Goal: Task Accomplishment & Management: Use online tool/utility

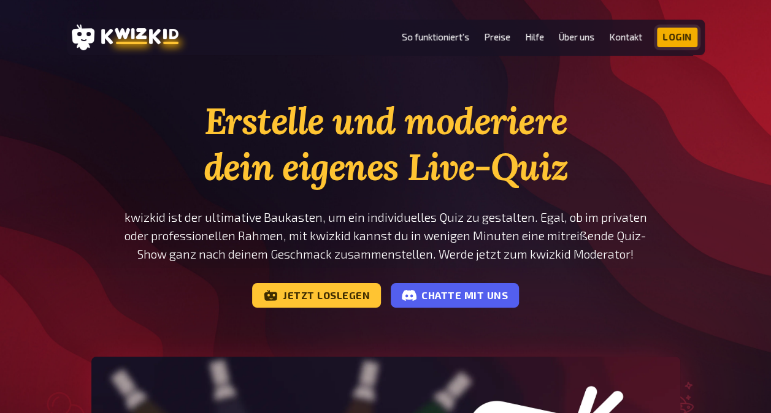
click at [681, 33] on link "Login" at bounding box center [677, 38] width 40 height 20
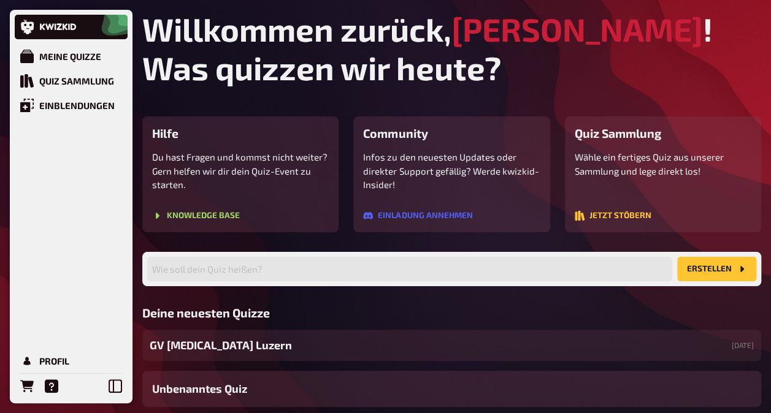
click at [189, 352] on span "GV [MEDICAL_DATA] Luzern" at bounding box center [221, 345] width 142 height 17
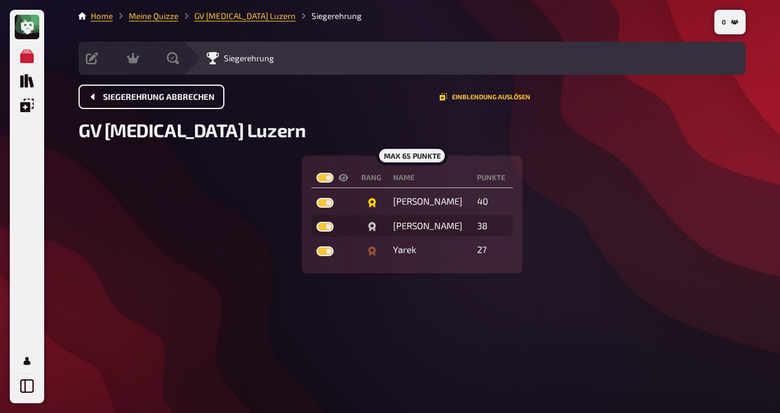
click at [120, 104] on button "Siegerehrung abbrechen" at bounding box center [151, 97] width 146 height 25
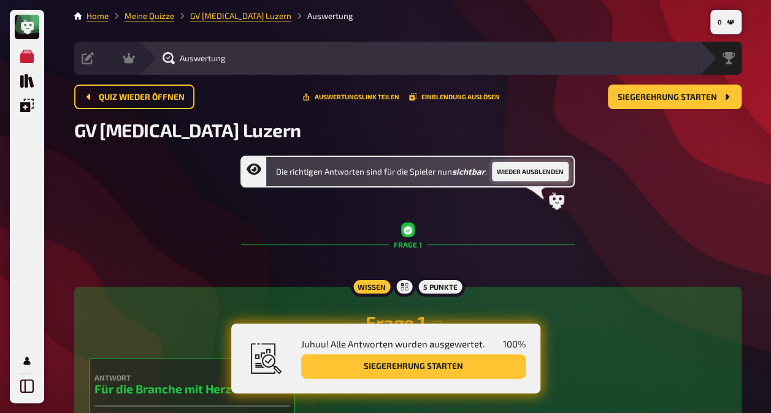
click at [519, 171] on button "Wieder ausblenden" at bounding box center [530, 172] width 77 height 20
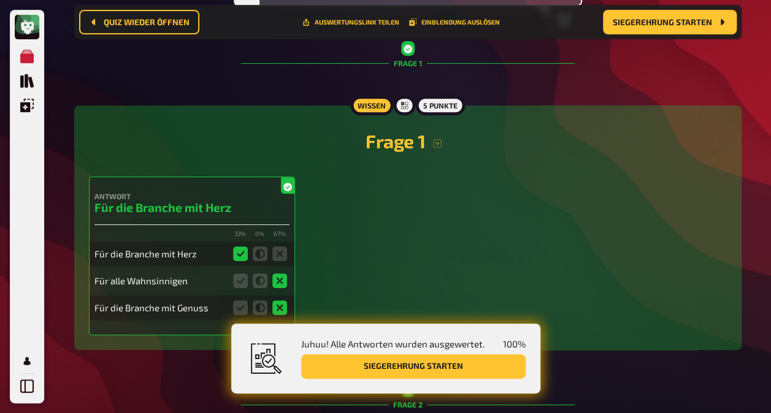
scroll to position [194, 0]
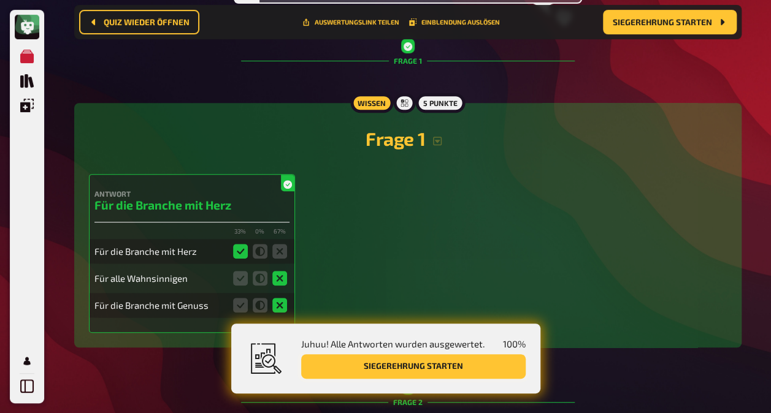
click at [414, 360] on button "Siegerehrung starten" at bounding box center [413, 366] width 224 height 25
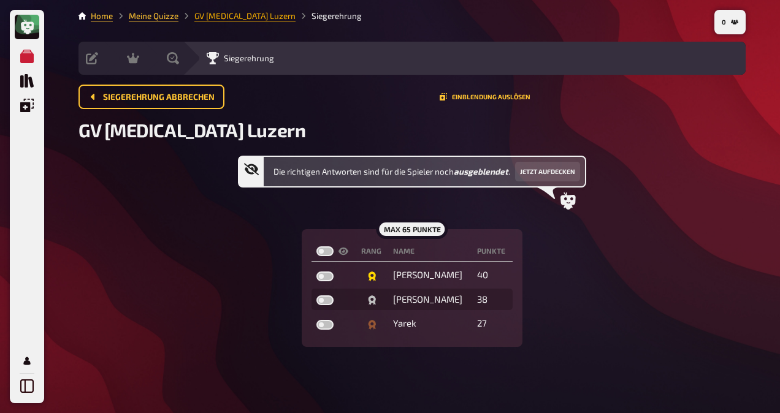
click at [203, 15] on link "GV [MEDICAL_DATA] Luzern" at bounding box center [244, 16] width 101 height 10
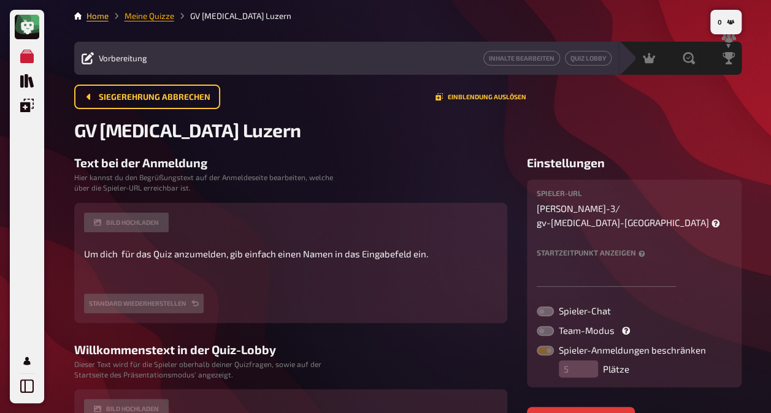
click at [141, 19] on link "Meine Quizze" at bounding box center [149, 16] width 50 height 10
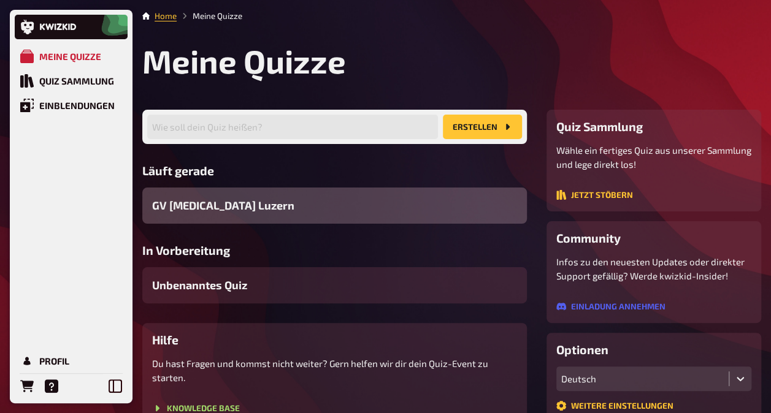
click at [213, 207] on span "GV [MEDICAL_DATA] Luzern" at bounding box center [223, 205] width 142 height 17
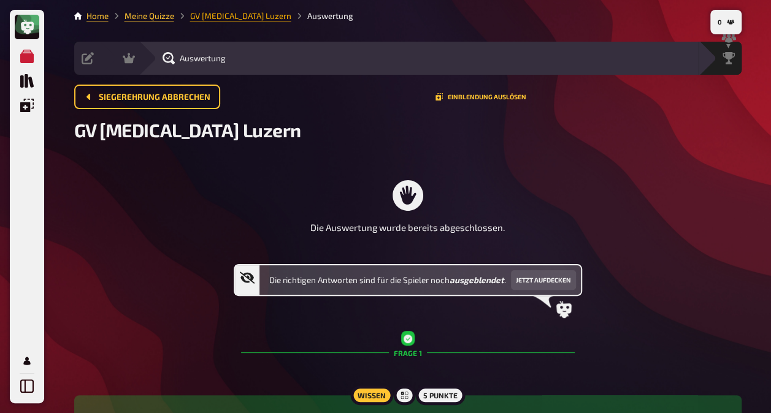
click at [206, 17] on link "GV [MEDICAL_DATA] Luzern" at bounding box center [240, 16] width 101 height 10
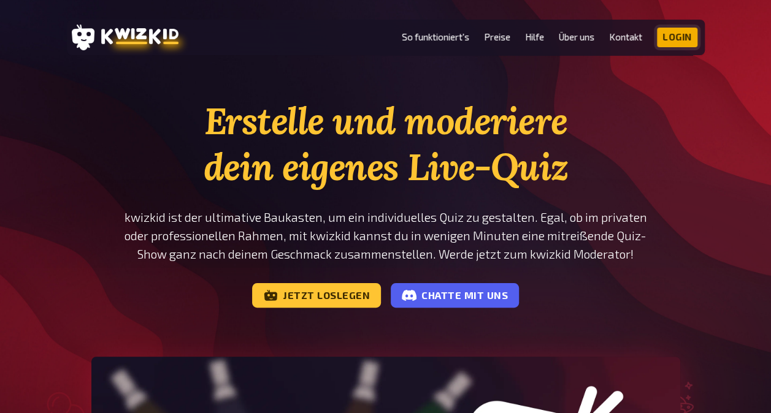
click at [678, 39] on link "Login" at bounding box center [677, 38] width 40 height 20
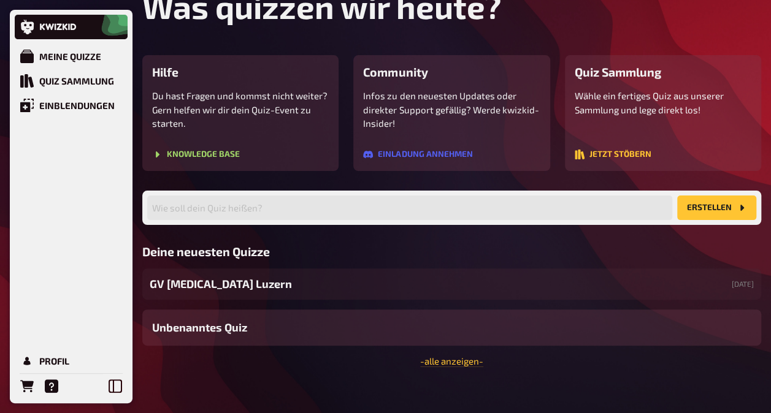
scroll to position [74, 0]
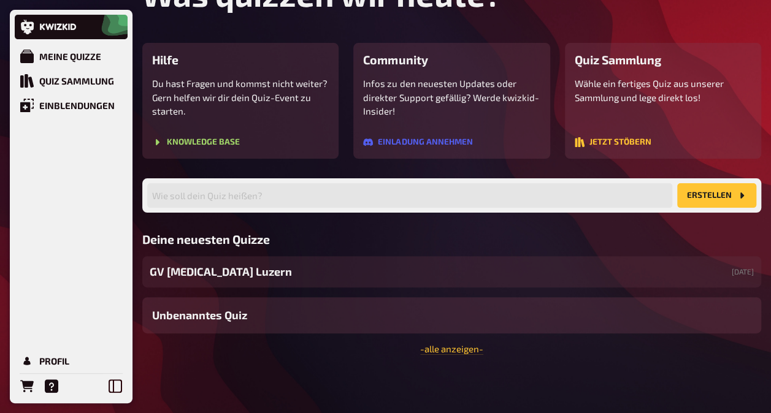
click at [223, 279] on span "GV [MEDICAL_DATA] Luzern" at bounding box center [221, 272] width 142 height 17
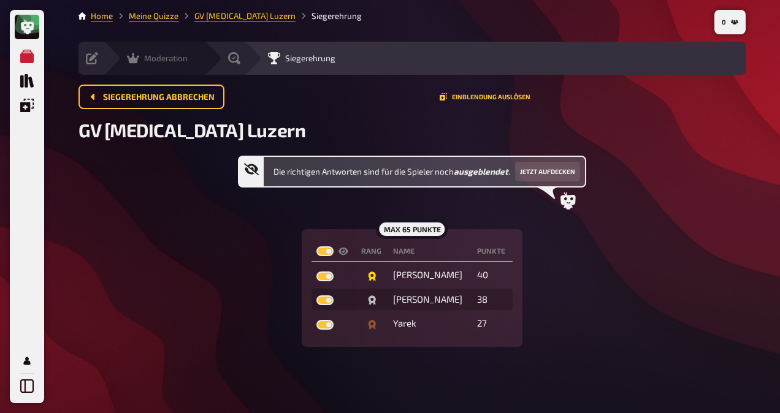
click at [181, 60] on span "Moderation" at bounding box center [166, 58] width 44 height 10
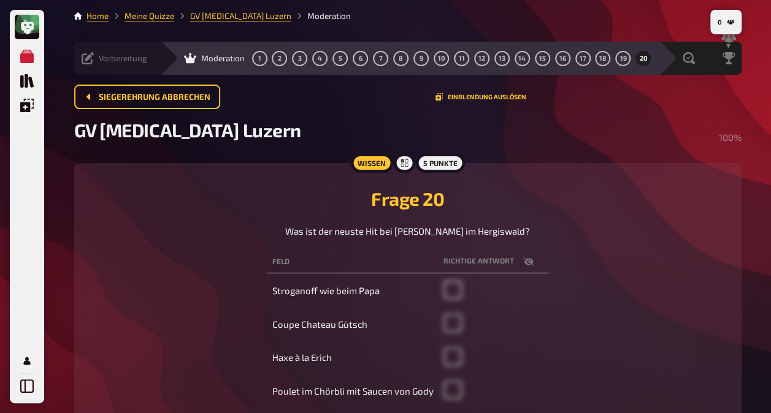
click at [87, 55] on icon at bounding box center [88, 58] width 12 height 12
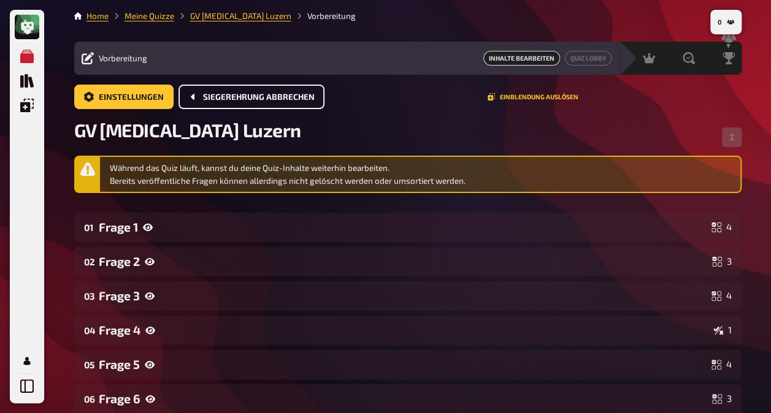
click at [248, 102] on button "Siegerehrung abbrechen" at bounding box center [251, 97] width 146 height 25
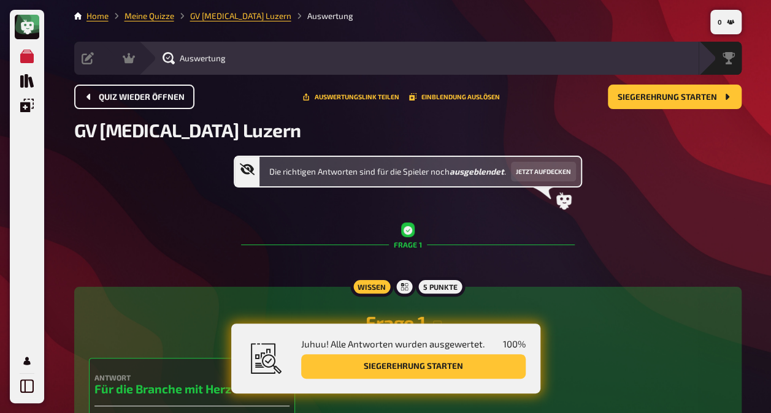
click at [121, 94] on span "Quiz wieder öffnen" at bounding box center [142, 97] width 86 height 9
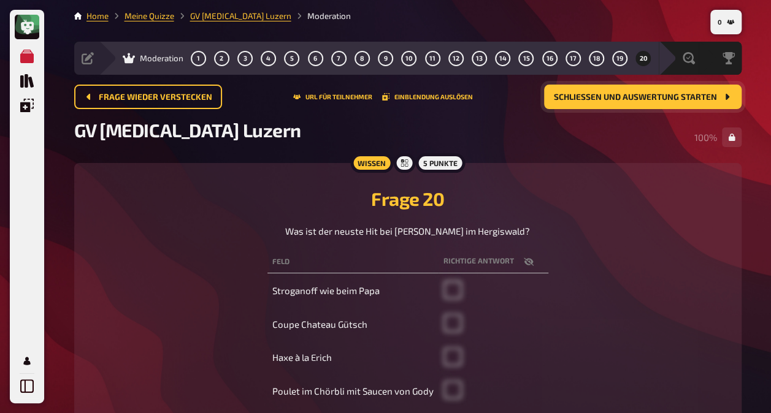
click at [658, 103] on button "Schließen und Auswertung starten" at bounding box center [642, 97] width 197 height 25
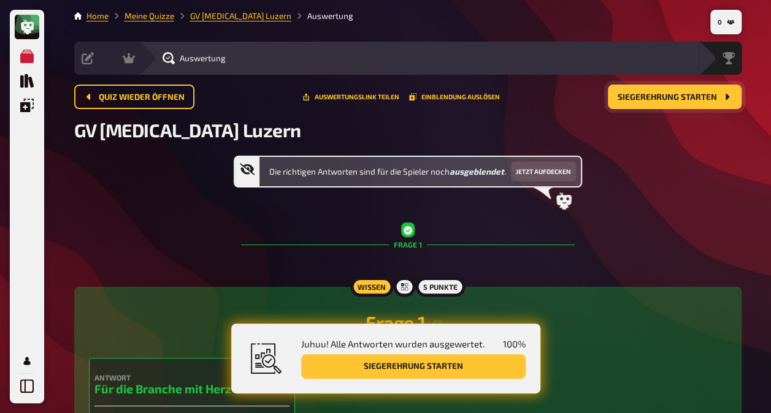
click at [658, 103] on button "Siegerehrung starten" at bounding box center [675, 97] width 134 height 25
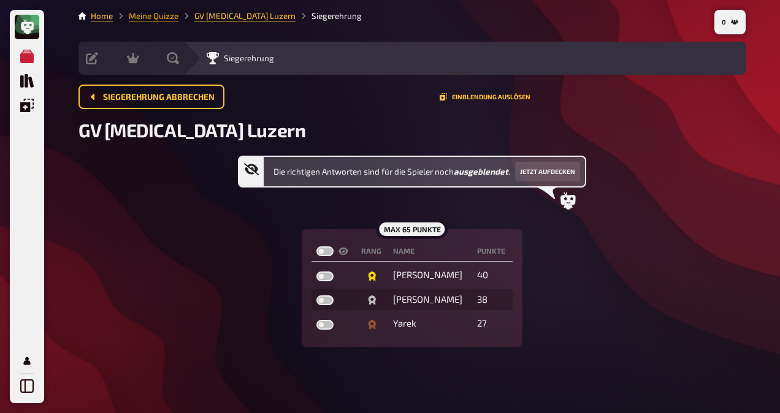
click at [161, 13] on link "Meine Quizze" at bounding box center [154, 16] width 50 height 10
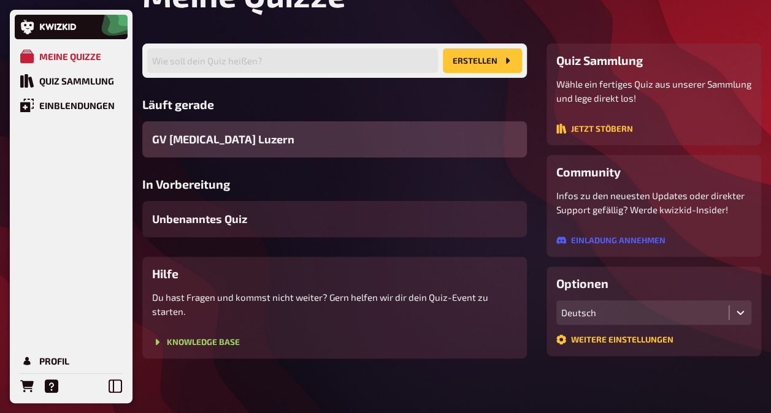
scroll to position [71, 0]
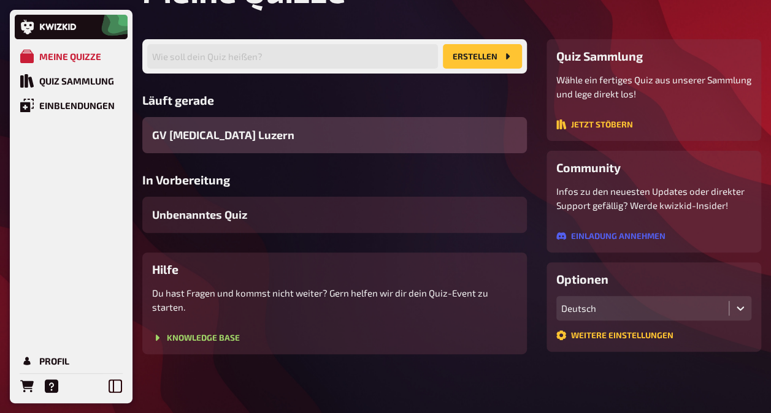
drag, startPoint x: 172, startPoint y: 136, endPoint x: 173, endPoint y: 115, distance: 21.5
click at [173, 115] on div "Läuft gerade GV Gastro Luzern" at bounding box center [334, 123] width 384 height 60
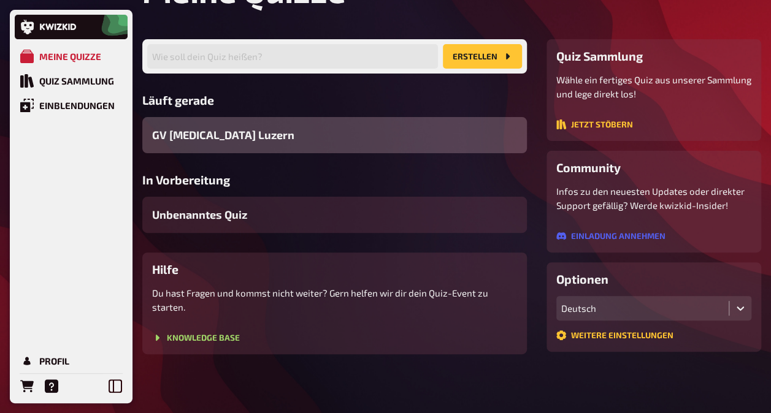
click at [173, 131] on span "GV [MEDICAL_DATA] Luzern" at bounding box center [223, 135] width 142 height 17
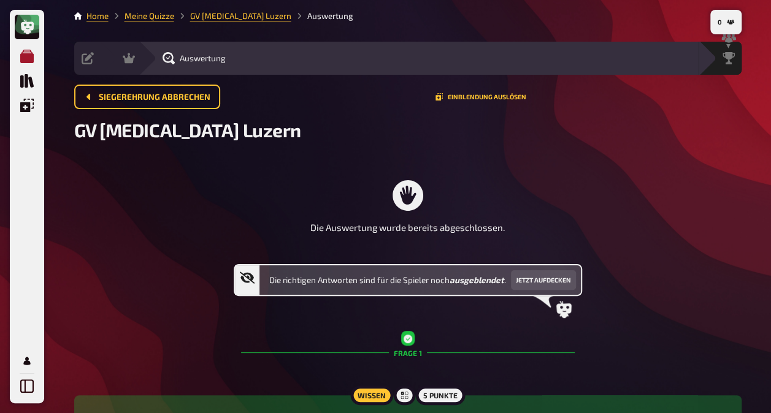
click at [22, 55] on icon "Meine Quizze" at bounding box center [26, 56] width 13 height 13
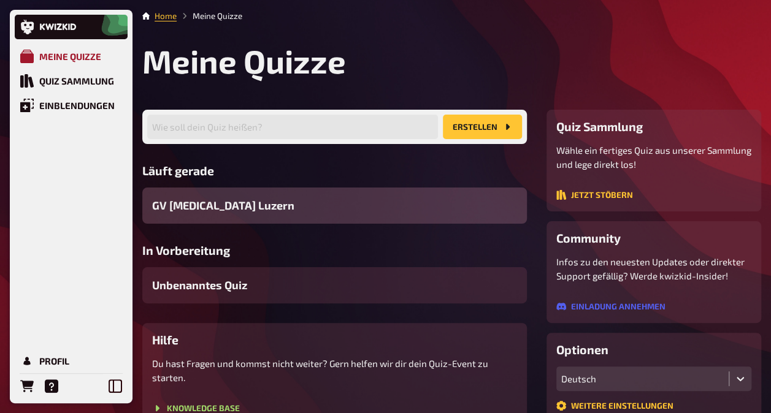
click at [22, 55] on icon "Meine Quizze" at bounding box center [26, 56] width 13 height 13
click at [50, 107] on div "Einblendungen" at bounding box center [76, 105] width 75 height 11
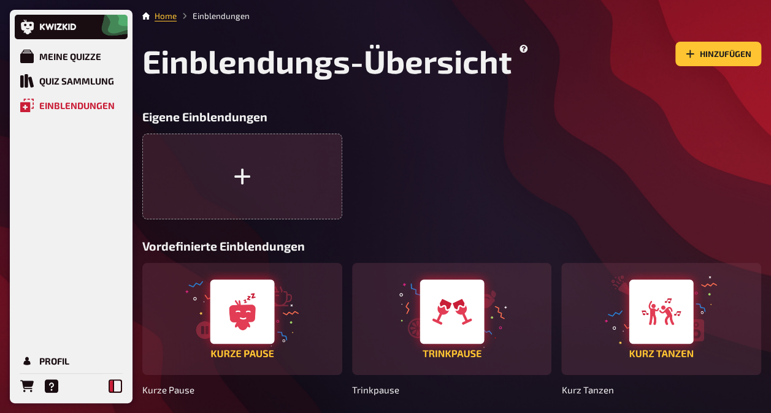
click at [121, 390] on icon at bounding box center [115, 385] width 13 height 13
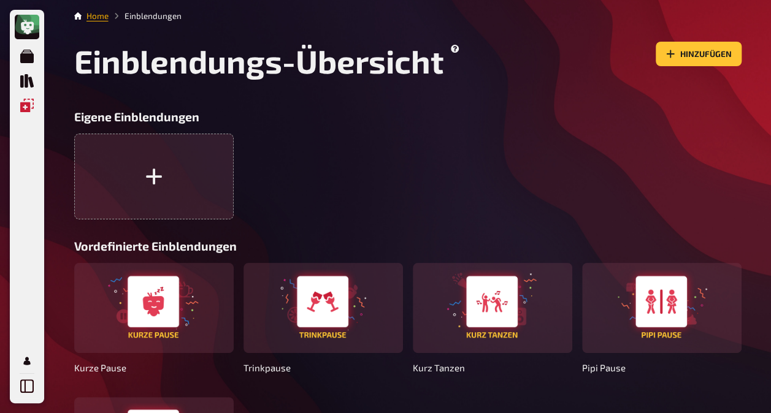
click at [98, 16] on link "Home" at bounding box center [97, 16] width 22 height 10
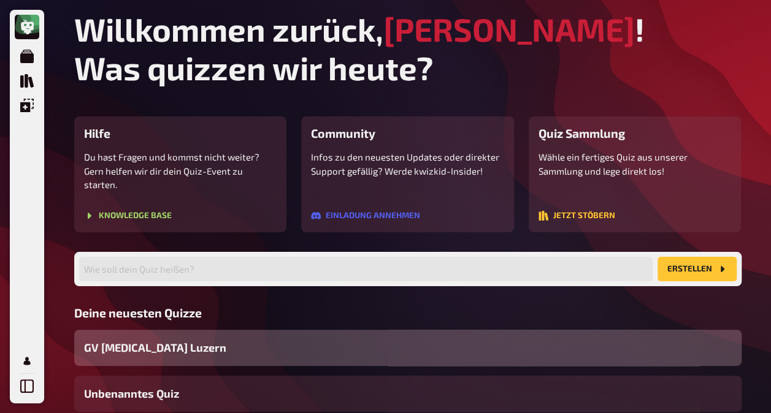
click at [132, 340] on span "GV [MEDICAL_DATA] Luzern" at bounding box center [155, 348] width 142 height 17
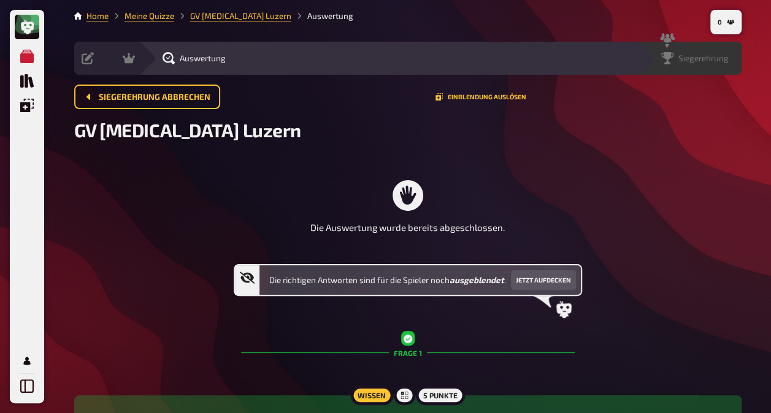
click at [725, 58] on span "Siegerehrung" at bounding box center [703, 58] width 50 height 10
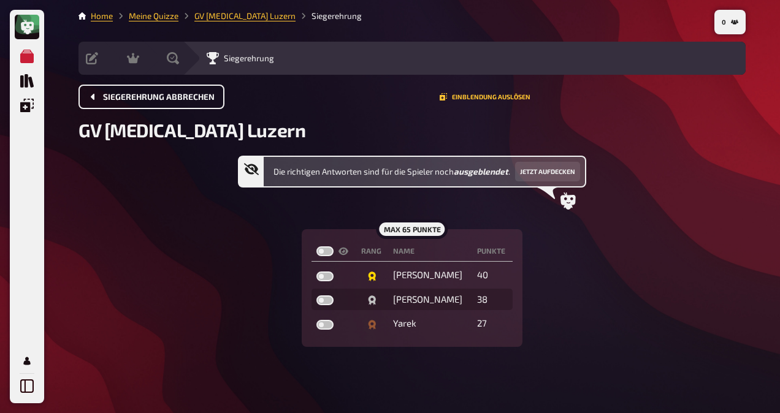
click at [167, 99] on span "Siegerehrung abbrechen" at bounding box center [159, 97] width 112 height 9
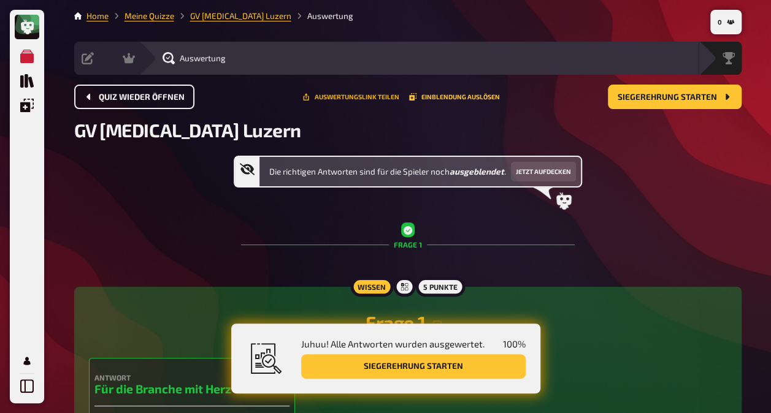
click at [337, 100] on button "Auswertungslink teilen" at bounding box center [350, 96] width 97 height 7
click at [728, 23] on icon "button" at bounding box center [729, 22] width 7 height 5
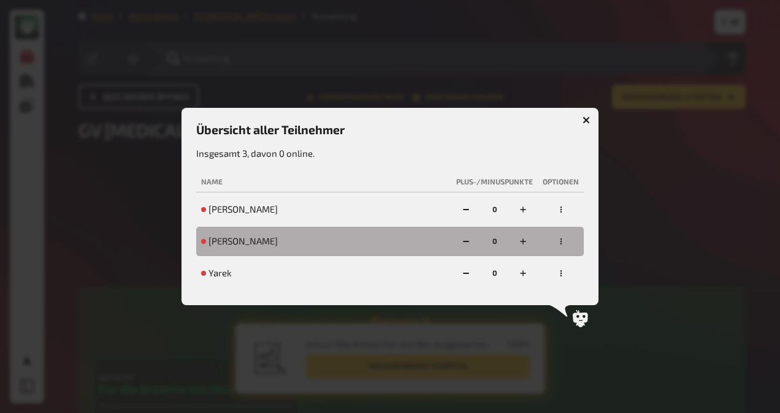
click at [586, 121] on icon "button" at bounding box center [587, 121] width 12 height 12
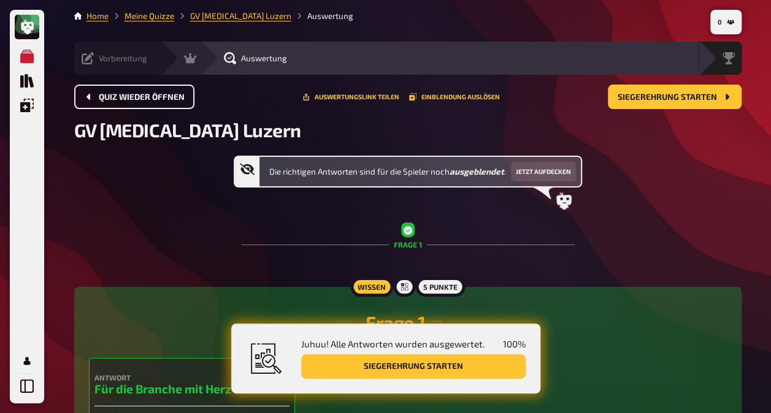
click at [86, 56] on icon at bounding box center [88, 58] width 12 height 12
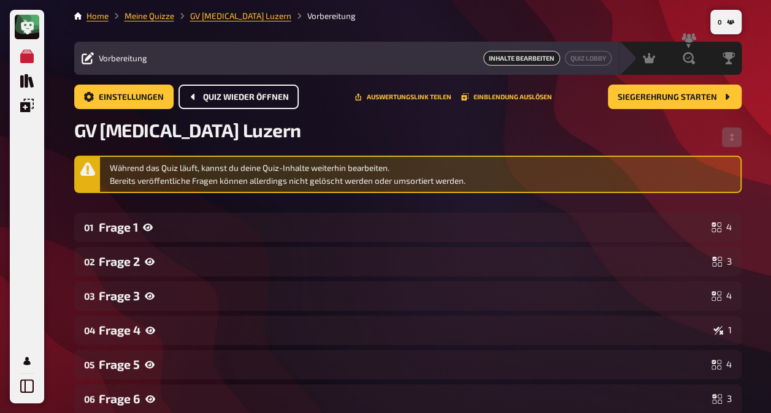
click at [238, 97] on span "Quiz wieder öffnen" at bounding box center [246, 97] width 86 height 9
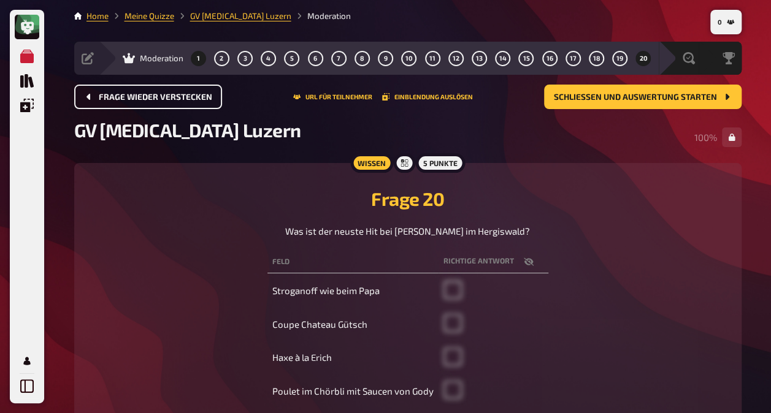
click at [195, 59] on button "1" at bounding box center [198, 58] width 20 height 20
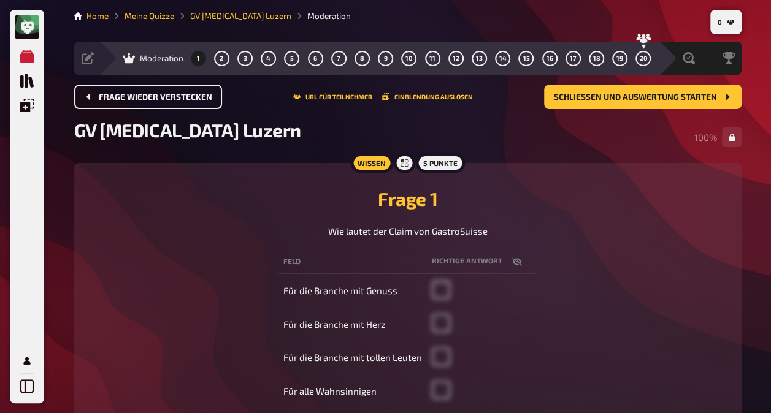
click at [173, 58] on span "Moderation" at bounding box center [162, 58] width 44 height 10
click at [161, 59] on span "Moderation" at bounding box center [162, 58] width 44 height 10
click at [134, 56] on icon at bounding box center [129, 58] width 12 height 10
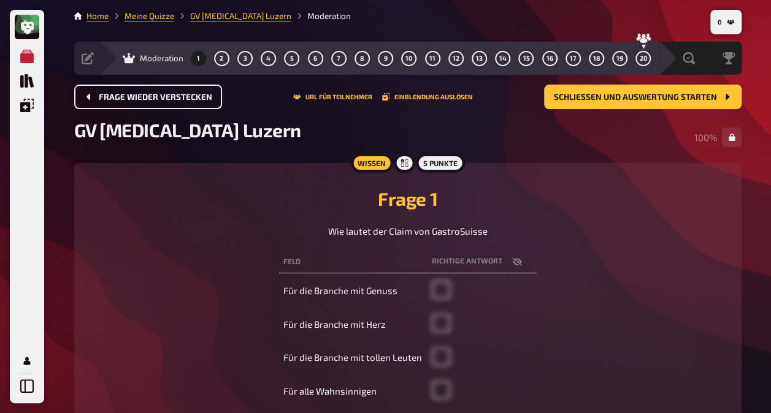
click at [177, 97] on span "Frage wieder verstecken" at bounding box center [155, 97] width 113 height 9
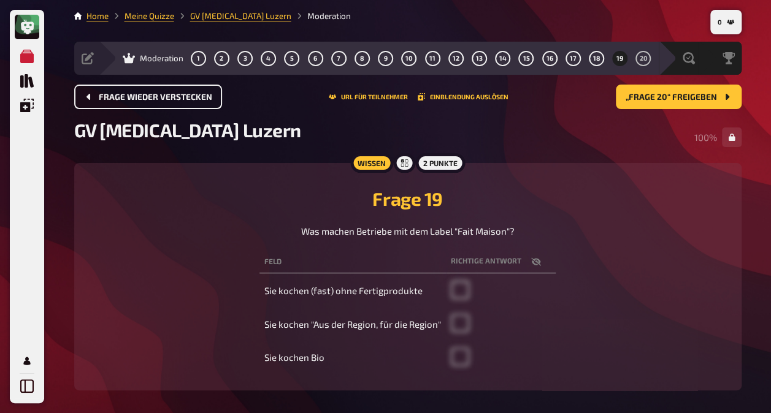
click at [177, 97] on span "Frage wieder verstecken" at bounding box center [155, 97] width 113 height 9
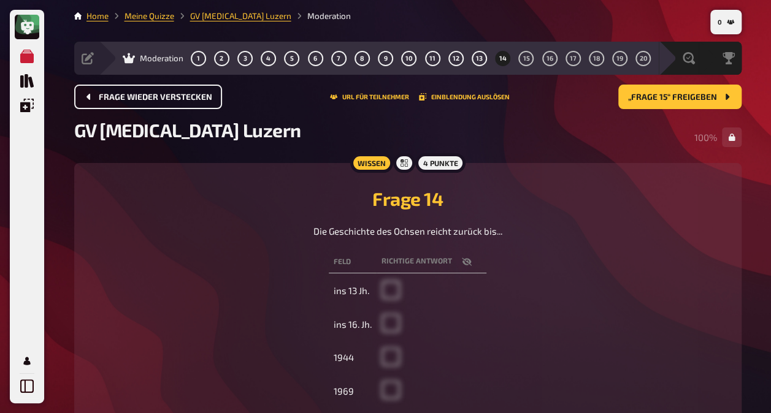
click at [177, 97] on button "Frage wieder verstecken" at bounding box center [148, 97] width 148 height 25
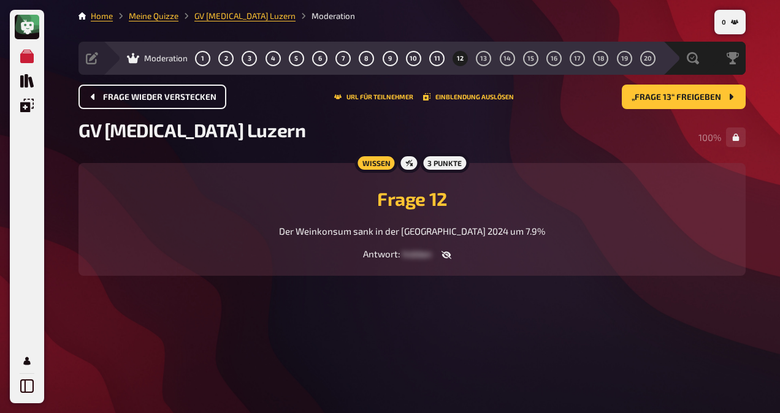
click at [177, 97] on span "Frage wieder verstecken" at bounding box center [159, 97] width 113 height 9
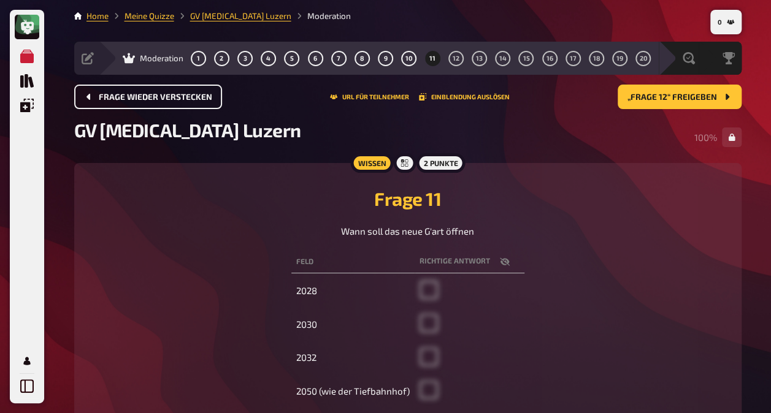
click at [177, 97] on span "Frage wieder verstecken" at bounding box center [155, 97] width 113 height 9
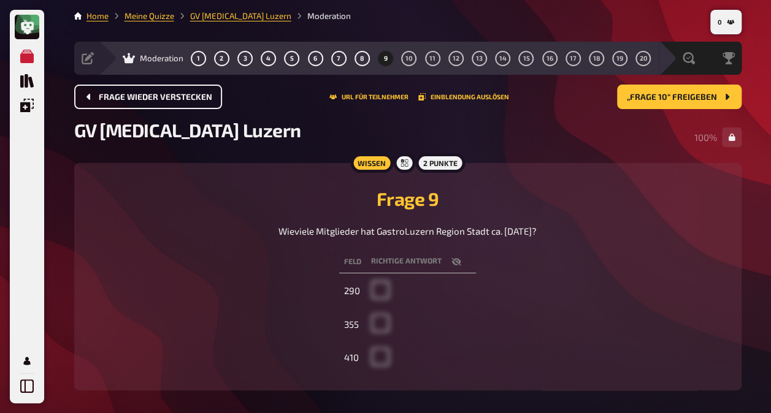
click at [177, 97] on span "Frage wieder verstecken" at bounding box center [155, 97] width 113 height 9
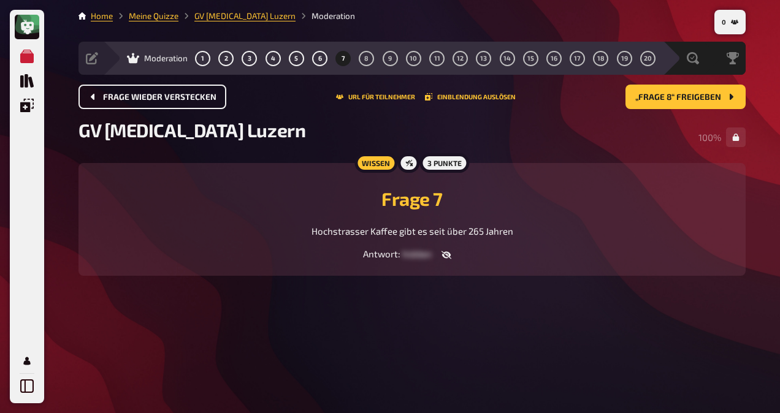
click at [177, 97] on span "Frage wieder verstecken" at bounding box center [159, 97] width 113 height 9
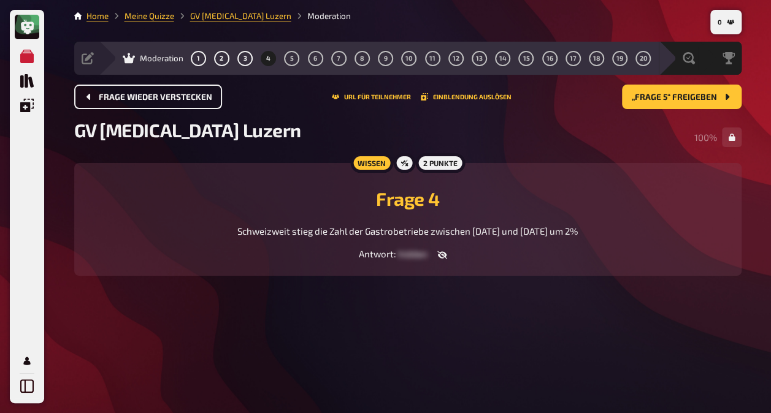
click at [177, 97] on span "Frage wieder verstecken" at bounding box center [155, 97] width 113 height 9
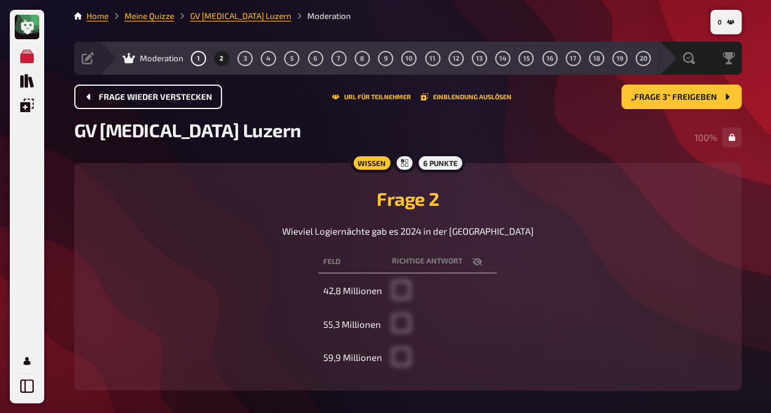
click at [177, 97] on span "Frage wieder verstecken" at bounding box center [155, 97] width 113 height 9
click at [177, 97] on div "Frage wieder verstecken URL für Teilnehmer Einblendung auslösen „Frage 3“ freig…" at bounding box center [407, 97] width 667 height 25
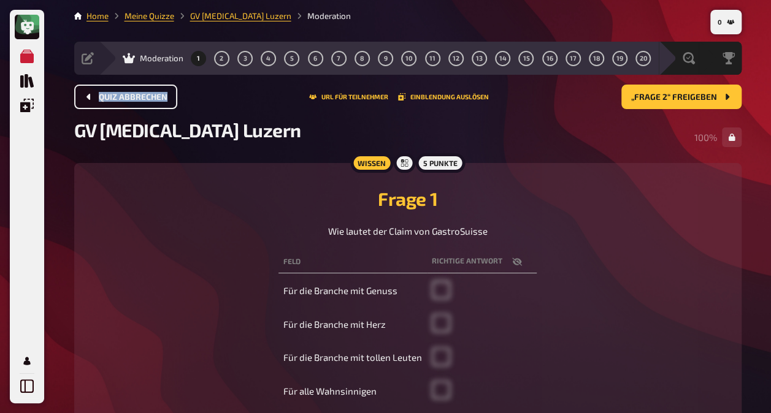
click at [177, 97] on div "Quiz abbrechen URL für Teilnehmer Einblendung auslösen „Frage 2“ freigeben" at bounding box center [407, 97] width 667 height 25
drag, startPoint x: 177, startPoint y: 97, endPoint x: 154, endPoint y: 99, distance: 22.2
click at [154, 99] on span "Quiz abbrechen" at bounding box center [133, 97] width 69 height 9
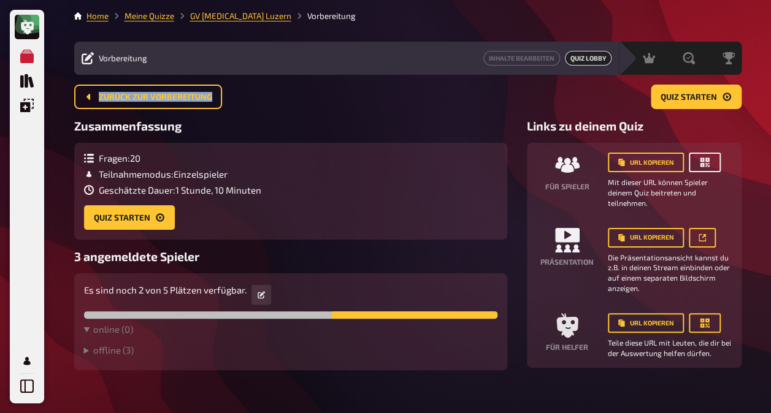
click at [703, 159] on icon "button" at bounding box center [704, 162] width 9 height 9
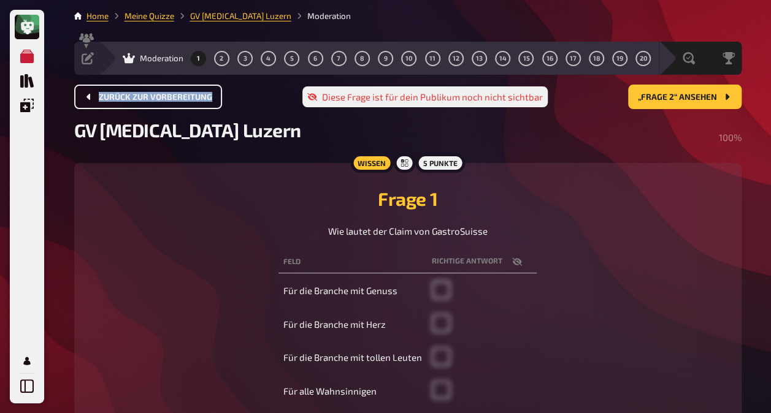
click at [147, 93] on span "Zurück zur Vorbereitung" at bounding box center [155, 97] width 113 height 9
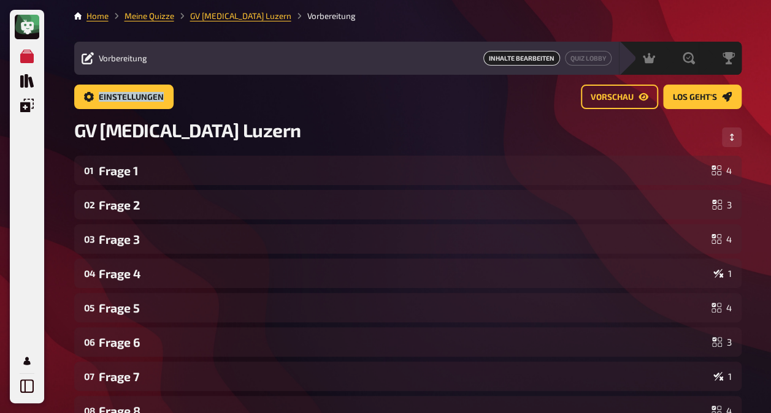
click at [127, 59] on span "Vorbereitung" at bounding box center [123, 58] width 48 height 10
click at [616, 96] on span "Vorschau" at bounding box center [611, 97] width 43 height 9
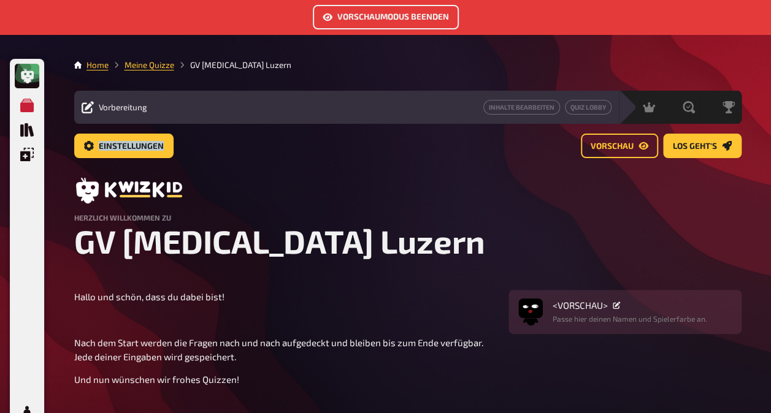
click at [378, 20] on button "Vorschaumodus beenden" at bounding box center [386, 17] width 146 height 25
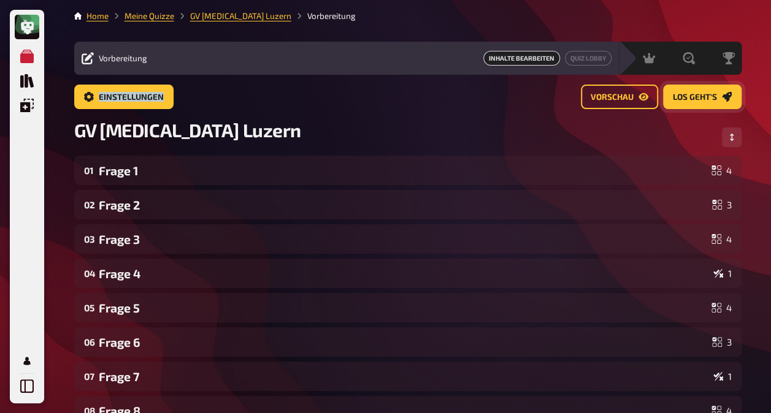
click at [706, 99] on span "Los geht's" at bounding box center [695, 97] width 44 height 9
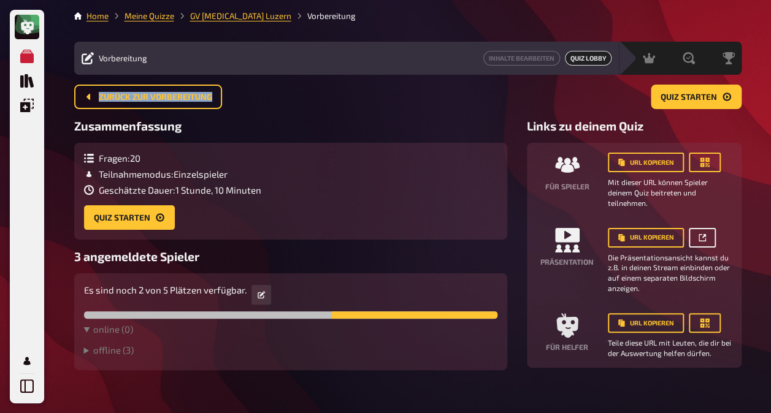
click at [701, 235] on icon "button" at bounding box center [701, 237] width 7 height 7
click at [262, 299] on icon "button" at bounding box center [260, 294] width 7 height 7
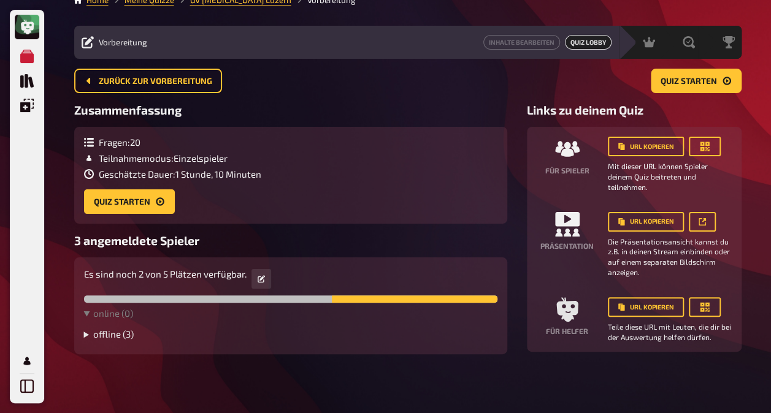
click at [119, 338] on summary "offline ( 3 )" at bounding box center [290, 334] width 413 height 11
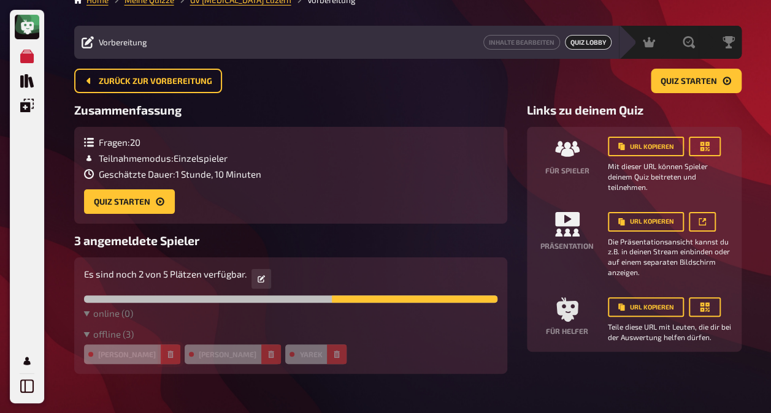
click at [167, 352] on icon "button" at bounding box center [170, 354] width 7 height 7
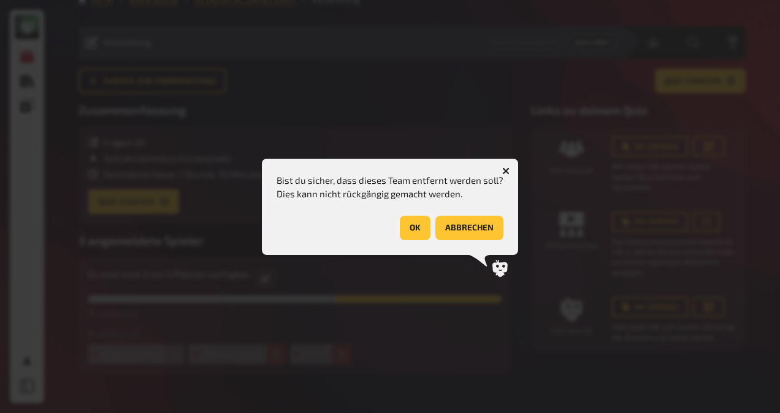
click at [413, 224] on button "OK" at bounding box center [415, 228] width 31 height 25
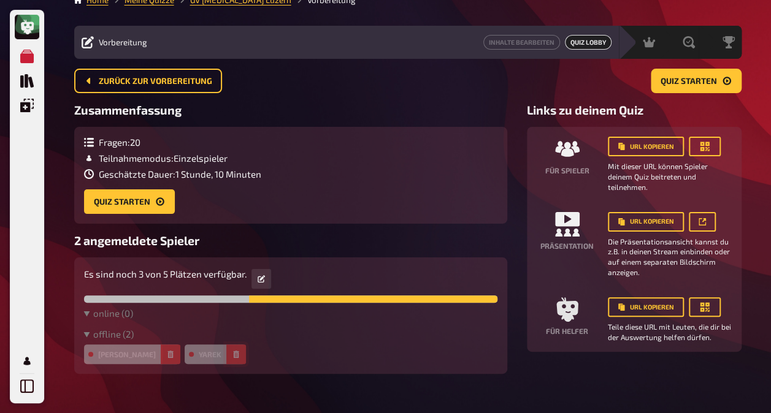
click at [232, 352] on icon "button" at bounding box center [235, 354] width 7 height 7
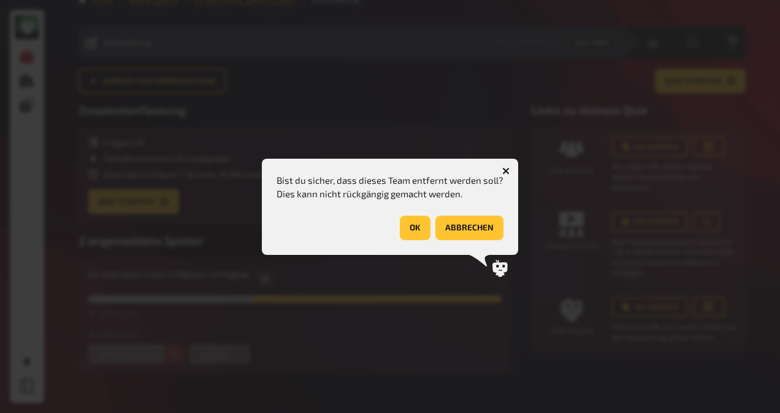
click at [408, 229] on button "OK" at bounding box center [415, 228] width 31 height 25
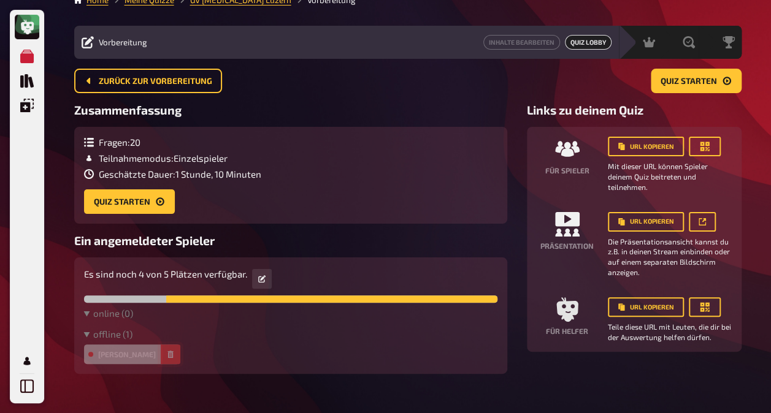
click at [167, 353] on icon "button" at bounding box center [170, 354] width 6 height 7
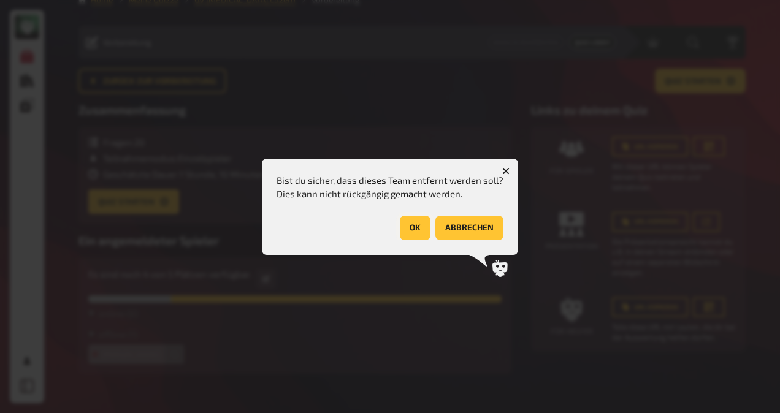
click at [419, 231] on button "OK" at bounding box center [415, 228] width 31 height 25
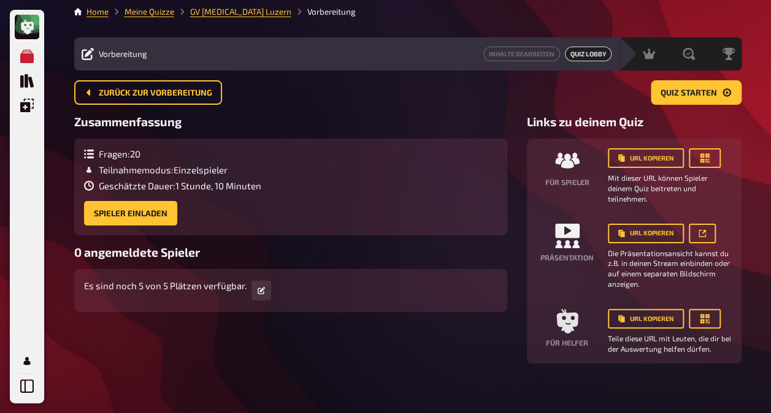
scroll to position [0, 0]
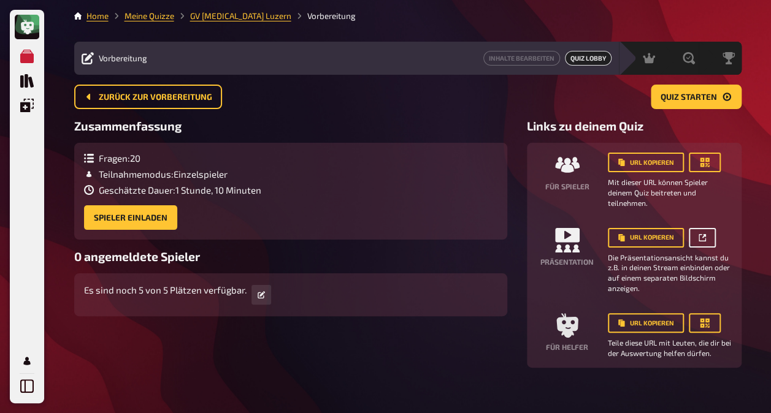
click at [703, 242] on button "button" at bounding box center [701, 238] width 27 height 20
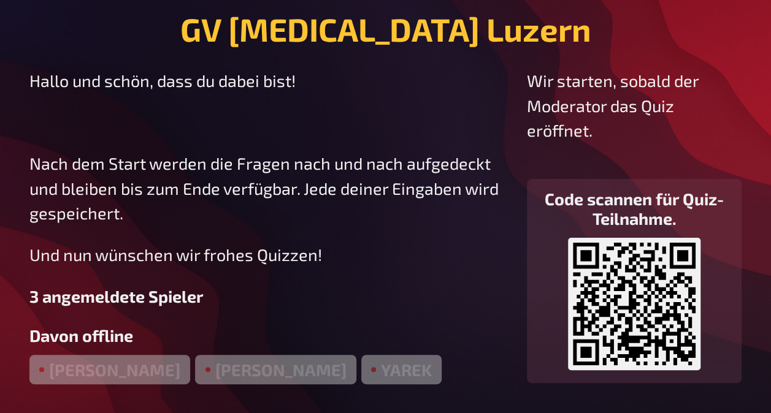
scroll to position [40, 0]
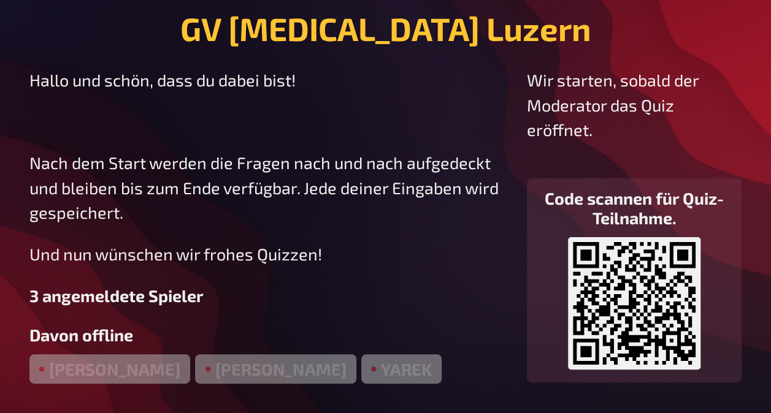
click at [195, 367] on div "[PERSON_NAME]" at bounding box center [275, 368] width 161 height 29
drag, startPoint x: 161, startPoint y: 367, endPoint x: 251, endPoint y: 378, distance: 91.3
drag, startPoint x: 251, startPoint y: 378, endPoint x: 259, endPoint y: 385, distance: 10.4
click at [259, 385] on div "GV Gastro Luzern Hallo und schön, dass du dabei bist! ﻿ Nach dem Start werden d…" at bounding box center [385, 186] width 771 height 453
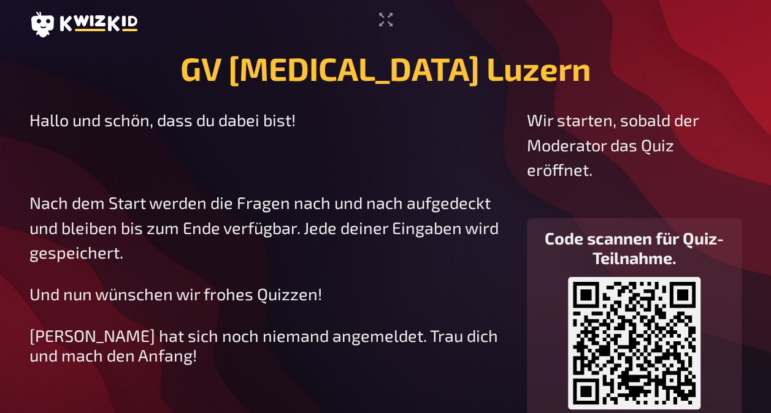
scroll to position [1, 0]
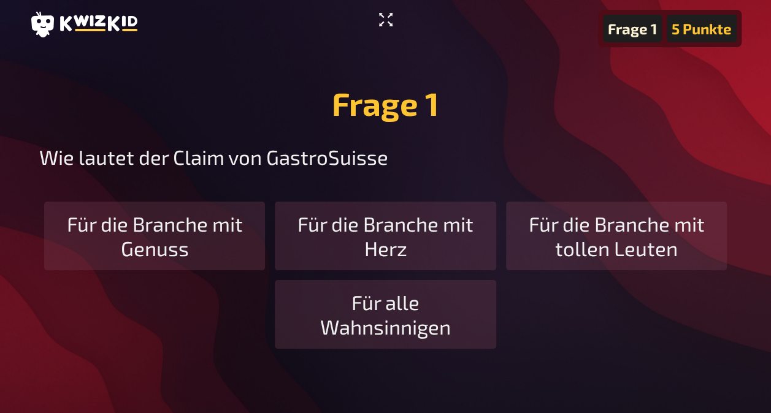
scroll to position [39, 0]
click at [370, 249] on div "Für die Branche mit Herz" at bounding box center [385, 236] width 221 height 69
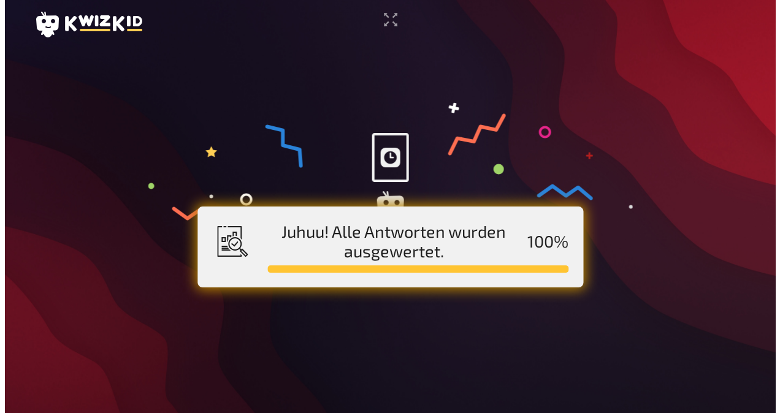
scroll to position [0, 0]
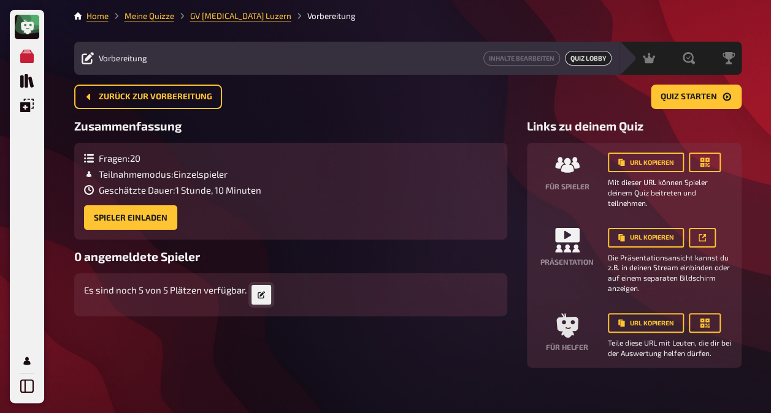
click at [260, 292] on icon "button" at bounding box center [260, 294] width 7 height 7
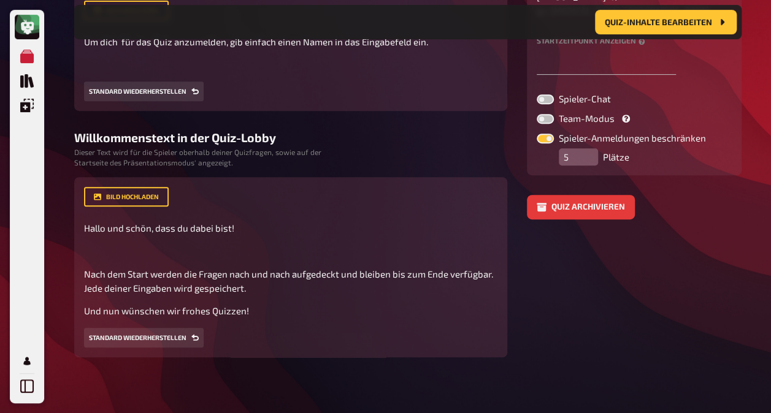
scroll to position [225, 0]
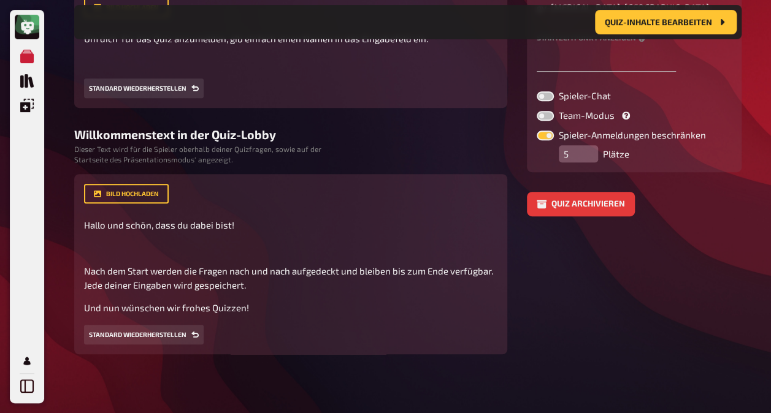
drag, startPoint x: 549, startPoint y: 123, endPoint x: 532, endPoint y: 123, distance: 17.2
click at [532, 123] on div "Spieler-URL patrick-3 / gv-[MEDICAL_DATA]-luzern Startzeitpunkt anzeigen Spiele…" at bounding box center [634, 67] width 215 height 207
click at [540, 131] on label at bounding box center [544, 136] width 17 height 10
click at [536, 130] on input "Spieler-Anmeldungen beschränken" at bounding box center [536, 130] width 1 height 1
checkbox input "false"
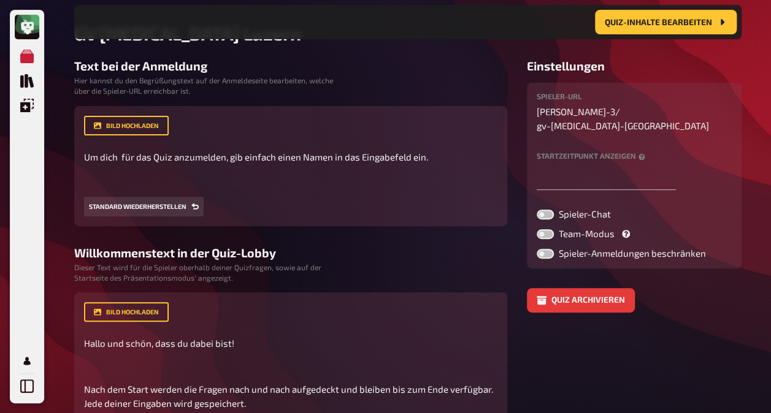
scroll to position [0, 0]
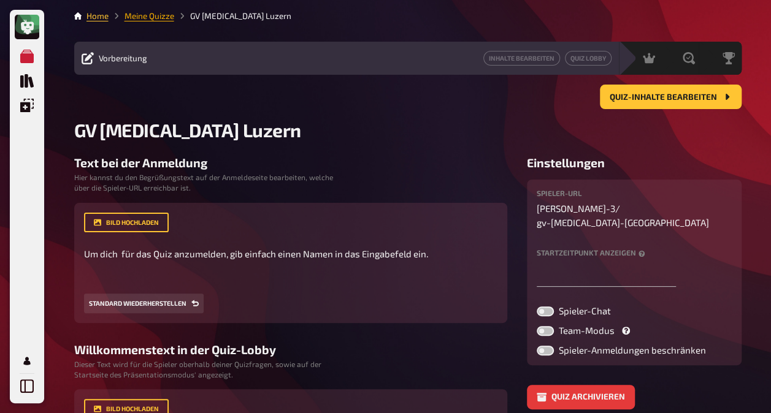
click at [169, 20] on link "Meine Quizze" at bounding box center [149, 16] width 50 height 10
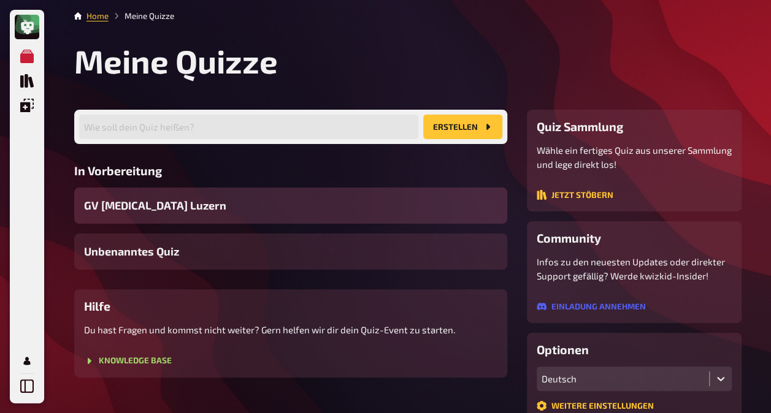
click at [130, 207] on span "GV [MEDICAL_DATA] Luzern" at bounding box center [155, 205] width 142 height 17
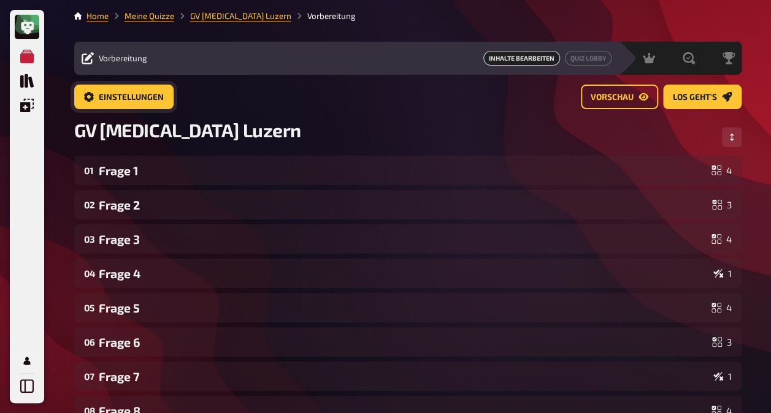
click at [111, 99] on span "Einstellungen" at bounding box center [131, 97] width 65 height 9
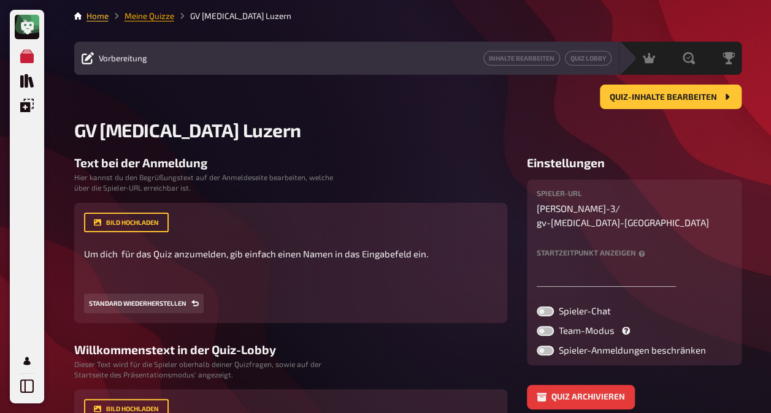
click at [138, 18] on link "Meine Quizze" at bounding box center [149, 16] width 50 height 10
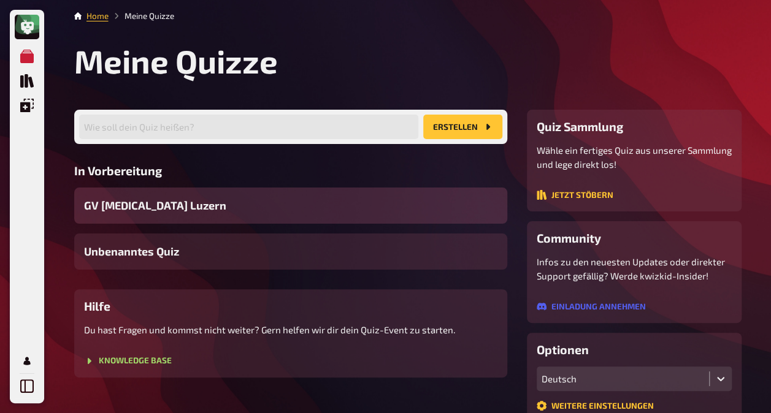
click at [137, 210] on span "GV [MEDICAL_DATA] Luzern" at bounding box center [155, 205] width 142 height 17
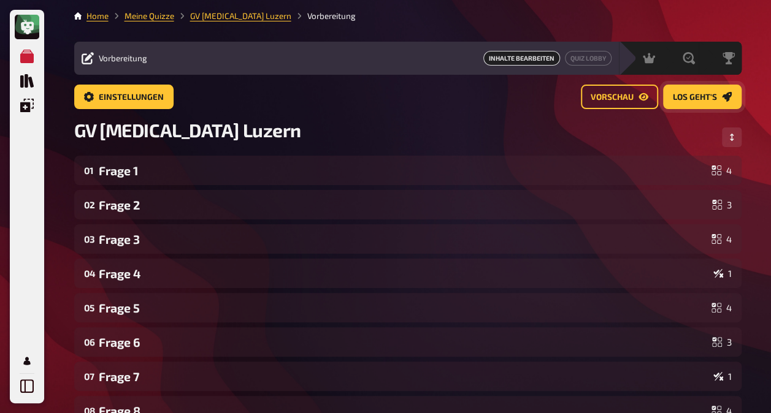
click at [688, 99] on span "Los geht's" at bounding box center [695, 97] width 44 height 9
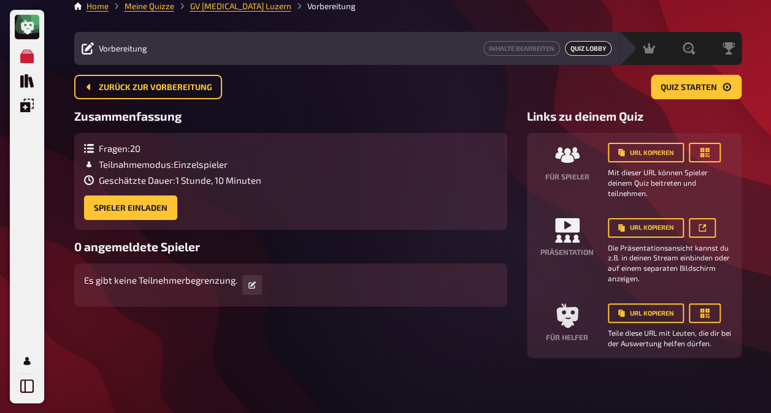
scroll to position [13, 0]
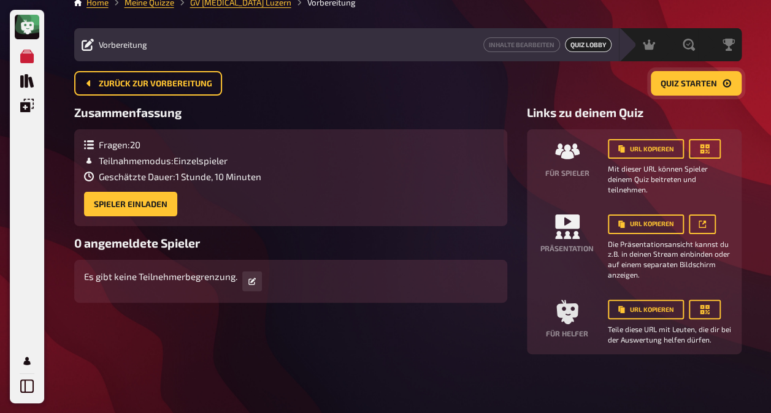
click at [703, 82] on span "Quiz starten" at bounding box center [688, 84] width 56 height 9
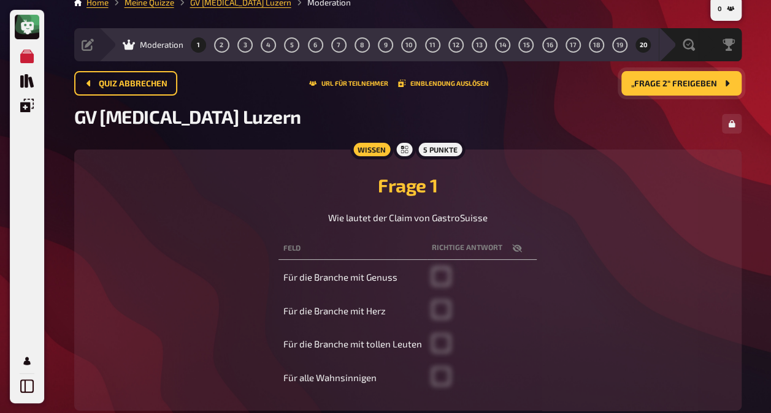
click at [640, 45] on span "20" at bounding box center [643, 45] width 8 height 7
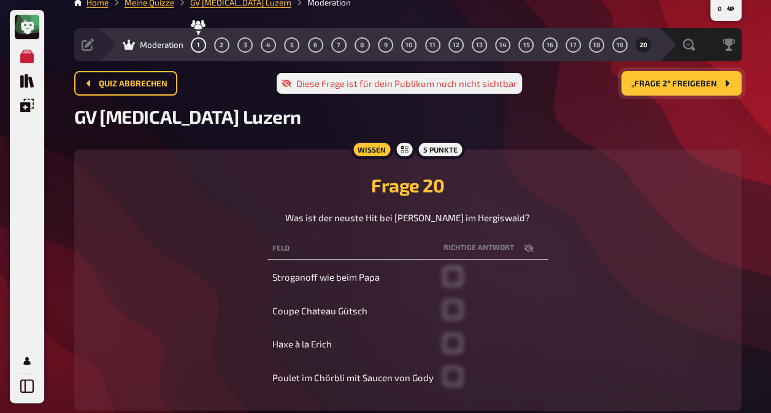
click at [678, 83] on span "„Frage 2“ freigeben" at bounding box center [674, 84] width 86 height 9
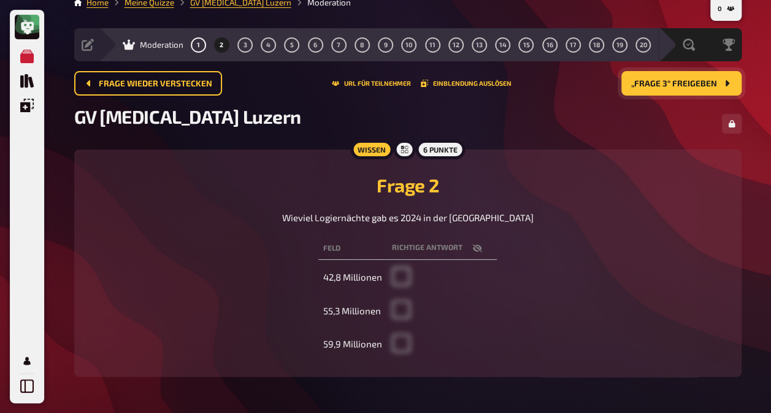
click at [678, 83] on span "„Frage 3“ freigeben" at bounding box center [674, 84] width 86 height 9
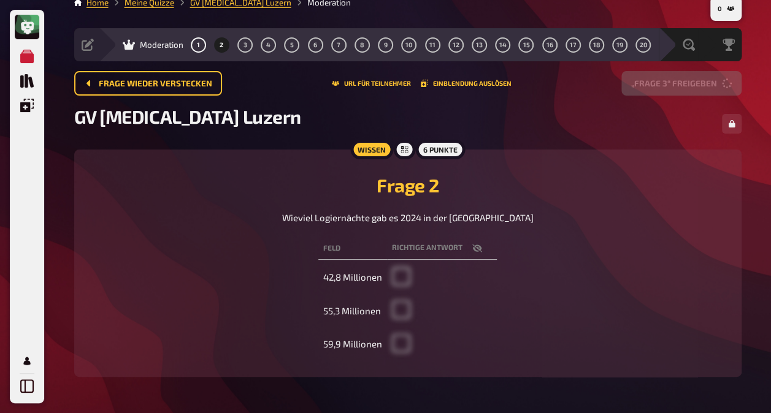
click at [678, 83] on button "„Frage 3“ freigeben" at bounding box center [681, 83] width 120 height 25
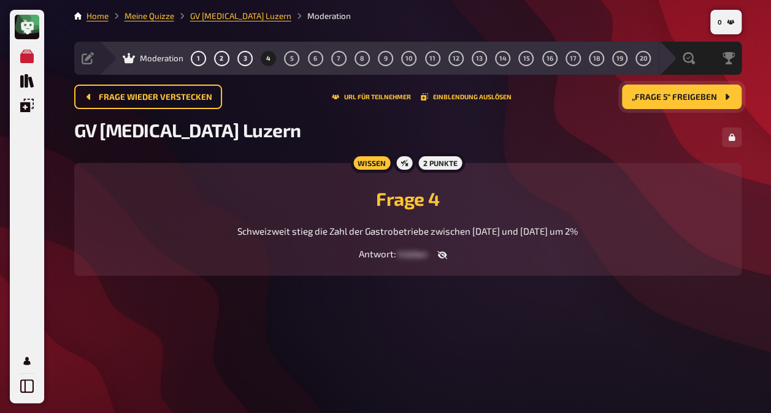
click at [678, 83] on main "Home Meine Quizze GV [MEDICAL_DATA] Luzern Moderation Vorbereitung Inhalte Bear…" at bounding box center [407, 153] width 667 height 286
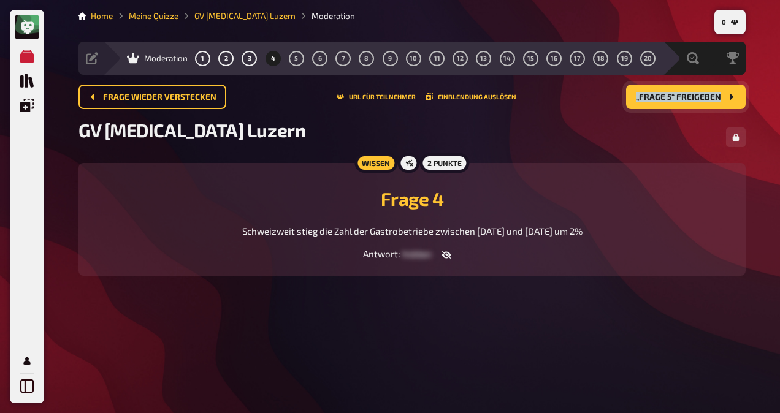
click at [678, 83] on main "Home Meine Quizze GV [MEDICAL_DATA] Luzern Moderation Vorbereitung Inhalte Bear…" at bounding box center [411, 153] width 667 height 286
drag, startPoint x: 678, startPoint y: 83, endPoint x: 676, endPoint y: 102, distance: 18.6
click at [676, 102] on button "„Frage 5“ freigeben" at bounding box center [686, 97] width 120 height 25
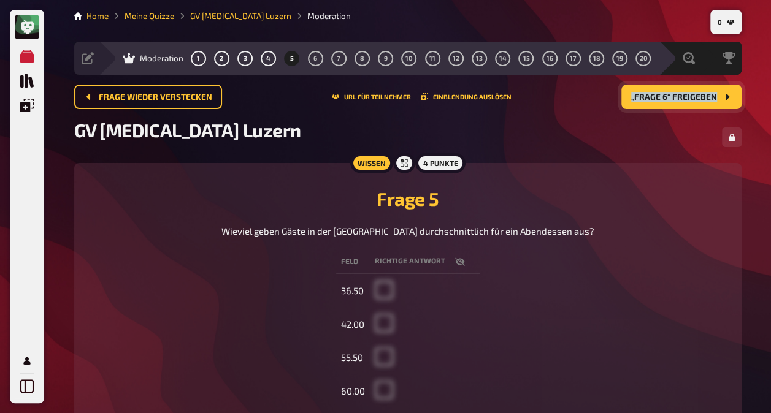
click at [675, 99] on span "„Frage 6“ freigeben" at bounding box center [674, 97] width 86 height 9
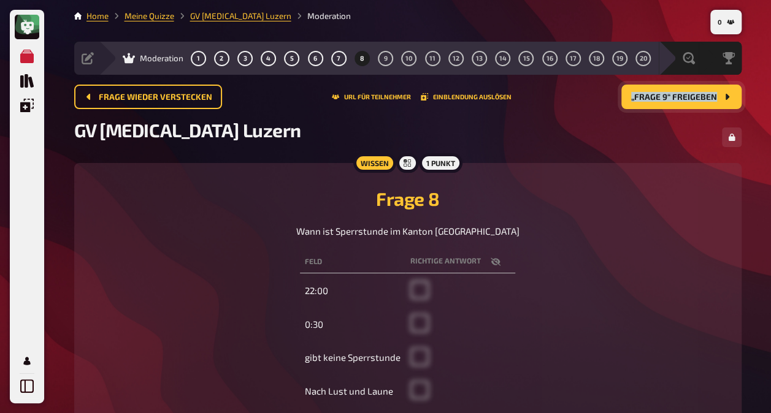
click at [675, 99] on span "„Frage 9“ freigeben" at bounding box center [674, 97] width 86 height 9
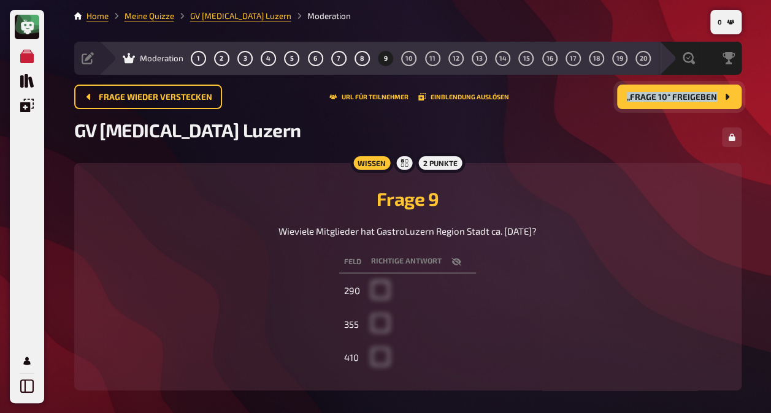
click at [675, 99] on span "„Frage 10“ freigeben" at bounding box center [672, 97] width 90 height 9
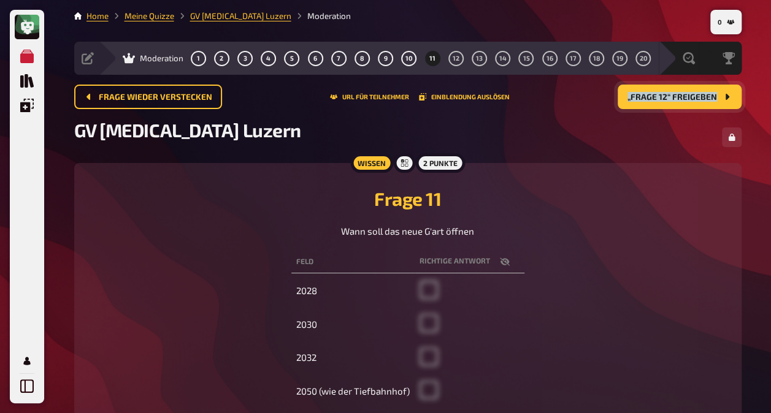
click at [675, 99] on span "„Frage 12“ freigeben" at bounding box center [672, 97] width 90 height 9
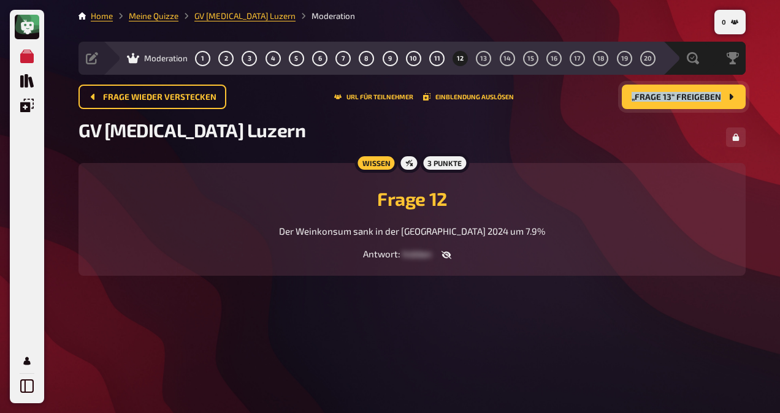
click at [675, 99] on span "„Frage 13“ freigeben" at bounding box center [676, 97] width 90 height 9
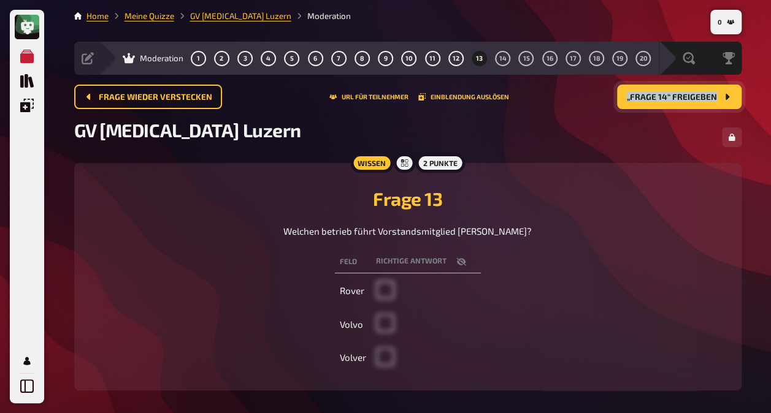
click at [675, 99] on span "„Frage 14“ freigeben" at bounding box center [672, 97] width 90 height 9
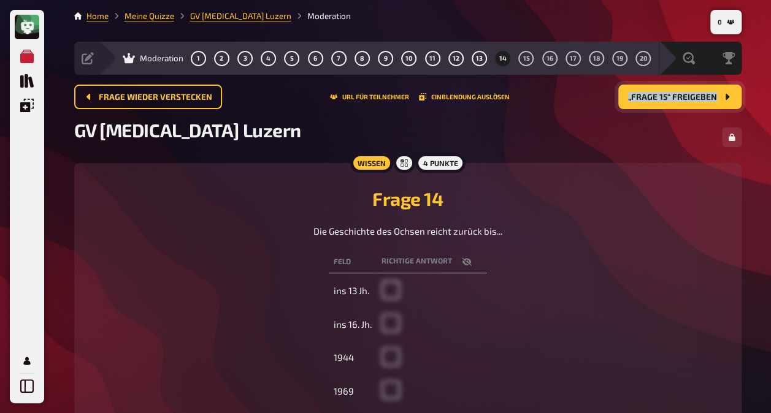
click at [675, 99] on span "„Frage 15“ freigeben" at bounding box center [672, 97] width 89 height 9
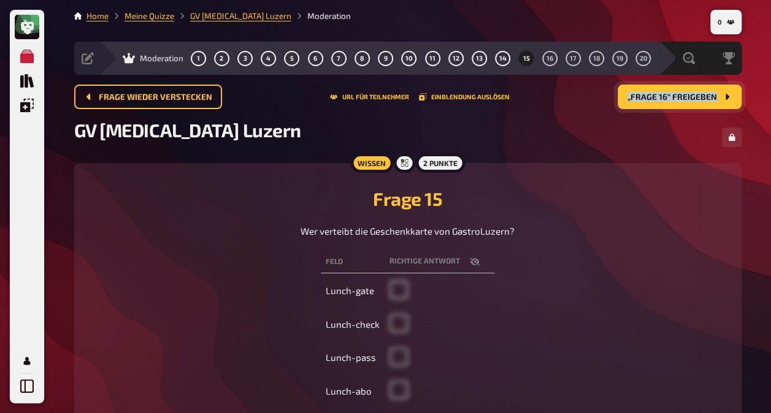
click at [675, 99] on span "„Frage 16“ freigeben" at bounding box center [672, 97] width 90 height 9
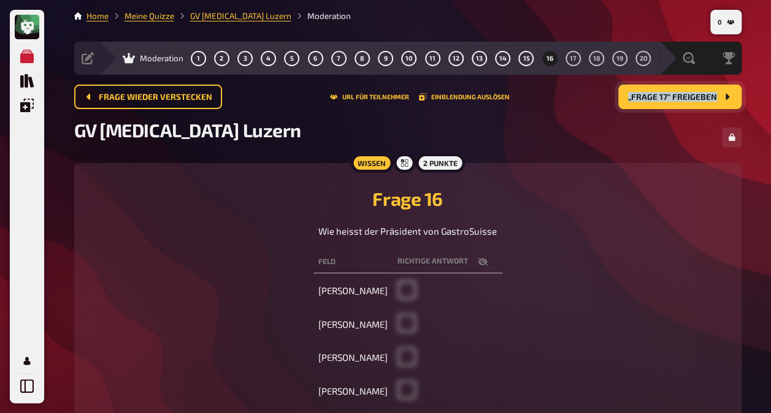
click at [675, 99] on span "„Frage 17“ freigeben" at bounding box center [672, 97] width 89 height 9
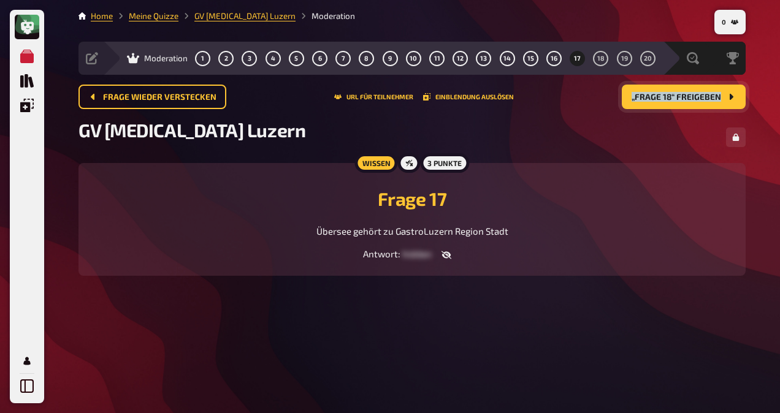
click at [675, 99] on span "„Frage 18“ freigeben" at bounding box center [676, 97] width 90 height 9
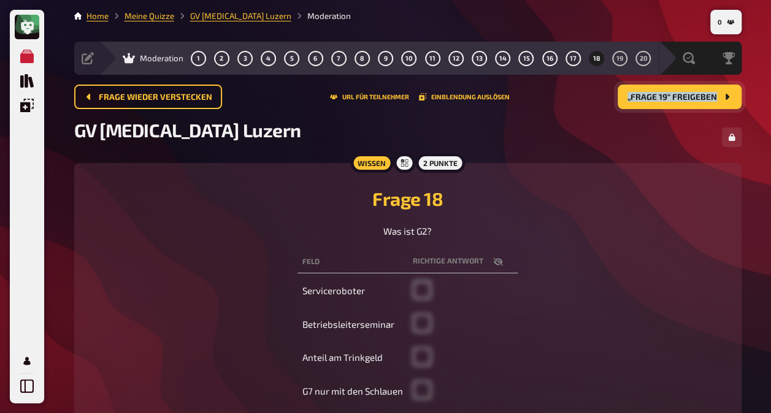
click at [675, 99] on span "„Frage 19“ freigeben" at bounding box center [672, 97] width 90 height 9
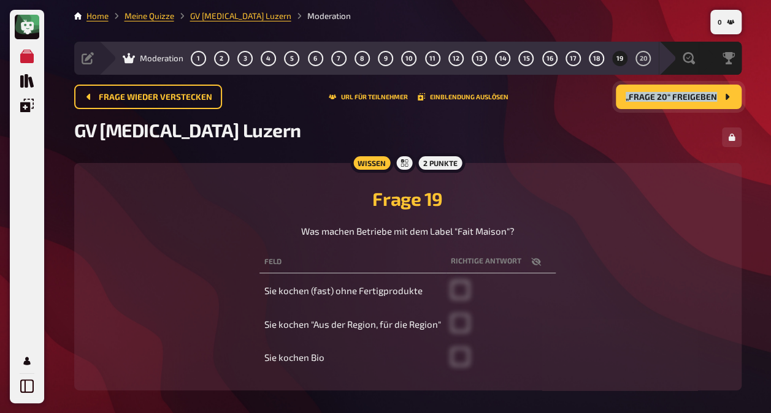
click at [675, 99] on span "„Frage 20“ freigeben" at bounding box center [670, 97] width 91 height 9
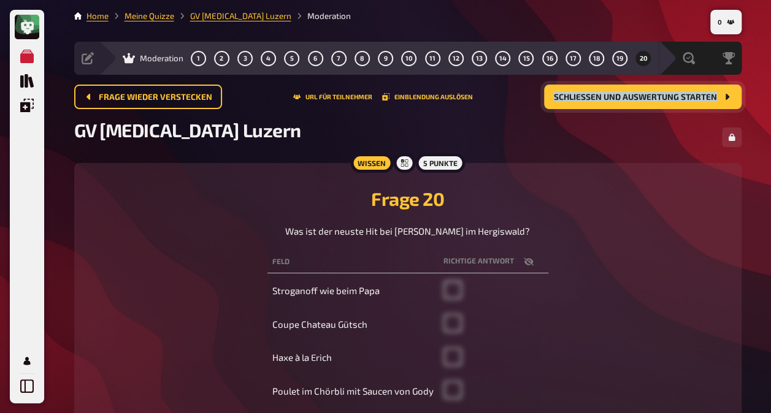
click at [675, 99] on span "Schließen und Auswertung starten" at bounding box center [635, 97] width 163 height 9
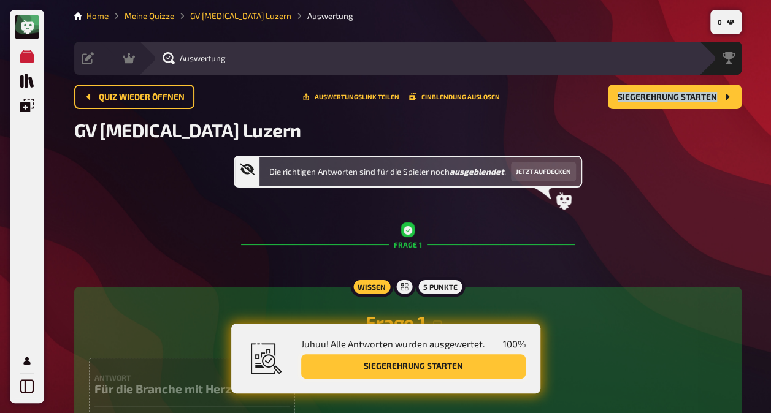
click at [416, 374] on button "Siegerehrung starten" at bounding box center [413, 366] width 224 height 25
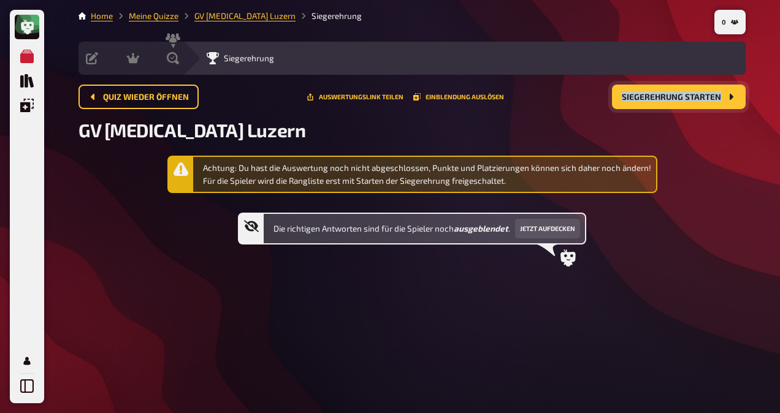
click at [669, 98] on span "Siegerehrung starten" at bounding box center [671, 97] width 99 height 9
click at [662, 96] on span "Siegerehrung starten" at bounding box center [671, 97] width 99 height 9
